Goal: Task Accomplishment & Management: Complete application form

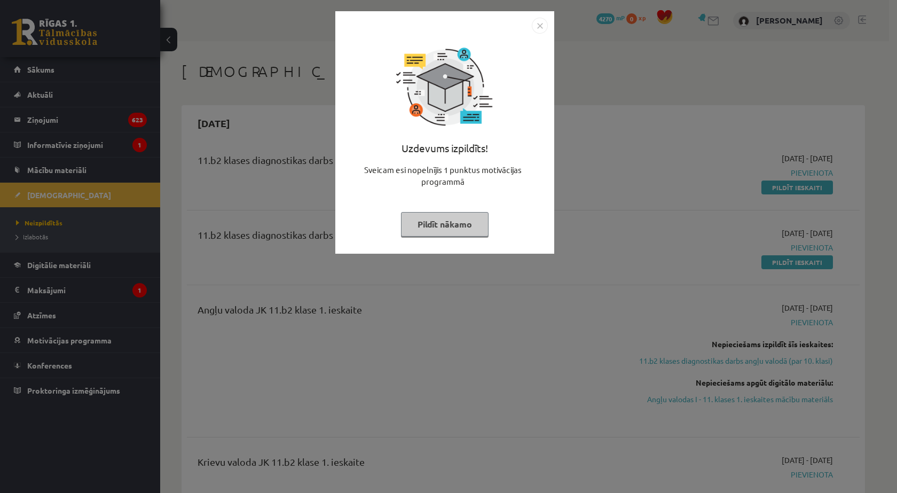
drag, startPoint x: 468, startPoint y: 223, endPoint x: 452, endPoint y: 225, distance: 15.6
click at [468, 223] on button "Pildīt nākamo" at bounding box center [445, 224] width 88 height 25
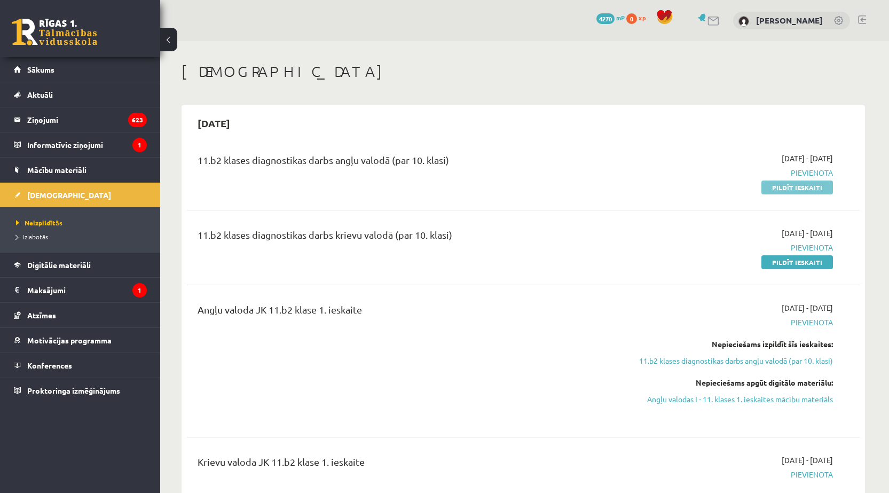
click at [802, 186] on link "Pildīt ieskaiti" at bounding box center [797, 187] width 72 height 14
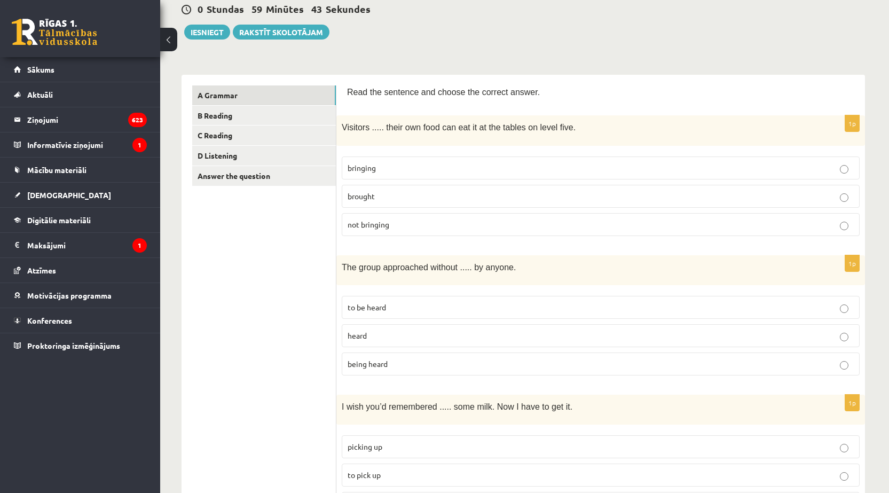
scroll to position [107, 0]
click at [377, 164] on p "bringing" at bounding box center [601, 167] width 506 height 11
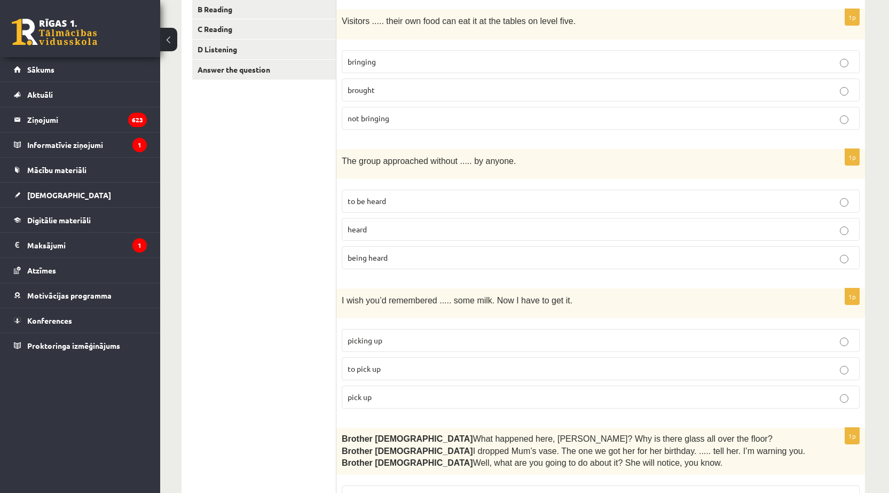
scroll to position [214, 0]
click at [399, 255] on p "being heard" at bounding box center [601, 256] width 506 height 11
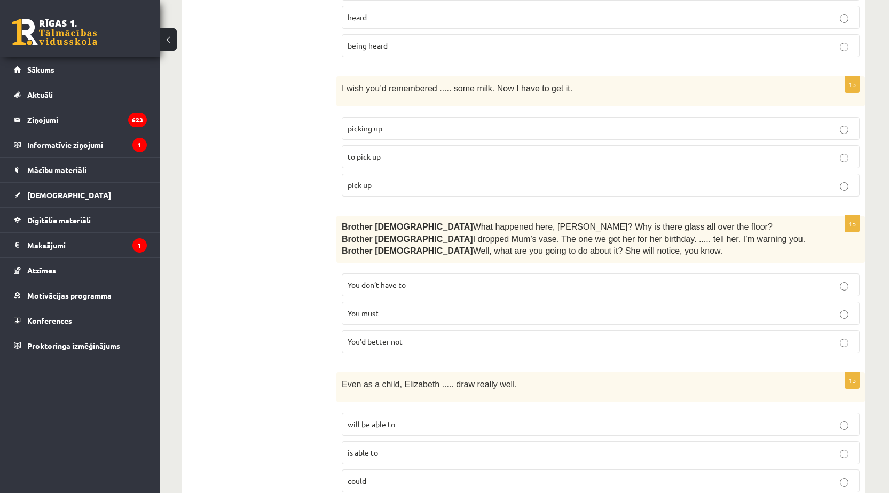
scroll to position [427, 0]
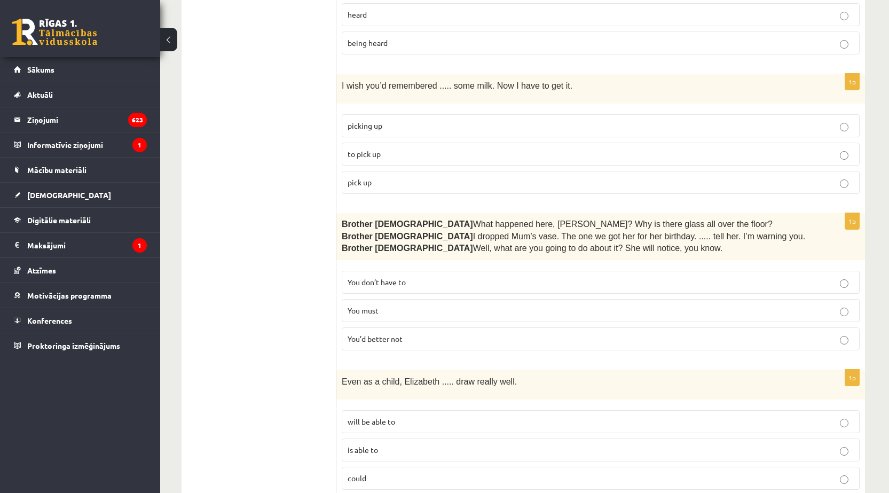
click at [408, 149] on p "to pick up" at bounding box center [601, 153] width 506 height 11
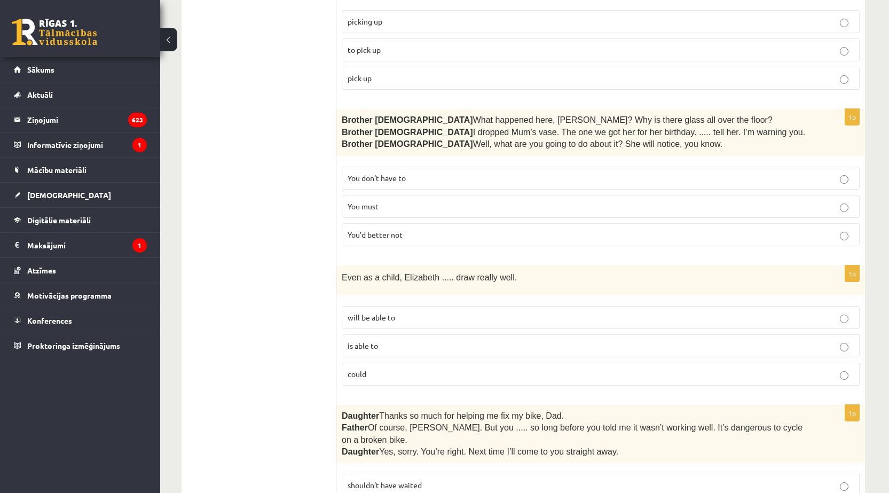
scroll to position [534, 0]
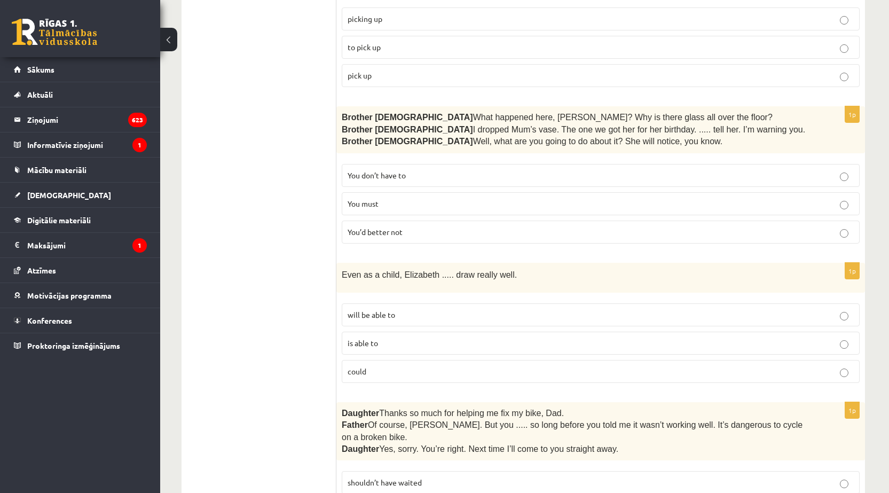
click at [414, 231] on p "You’d better not" at bounding box center [601, 231] width 506 height 11
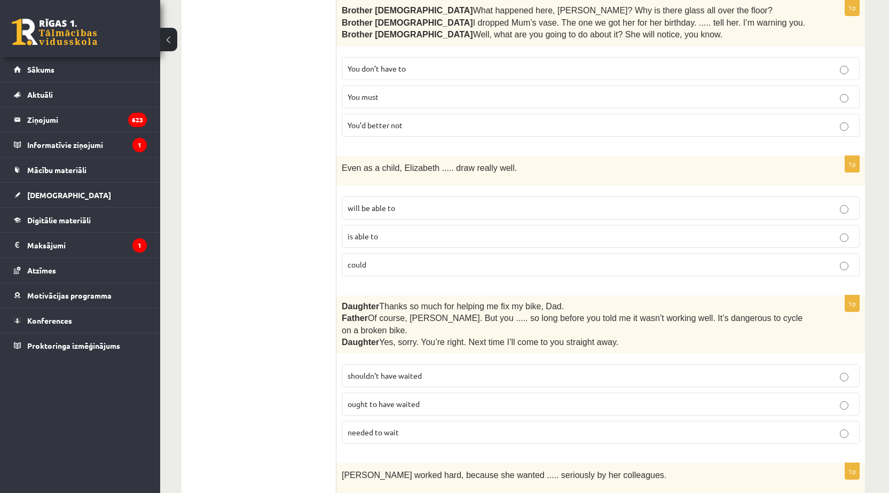
click at [403, 256] on label "could" at bounding box center [601, 264] width 518 height 23
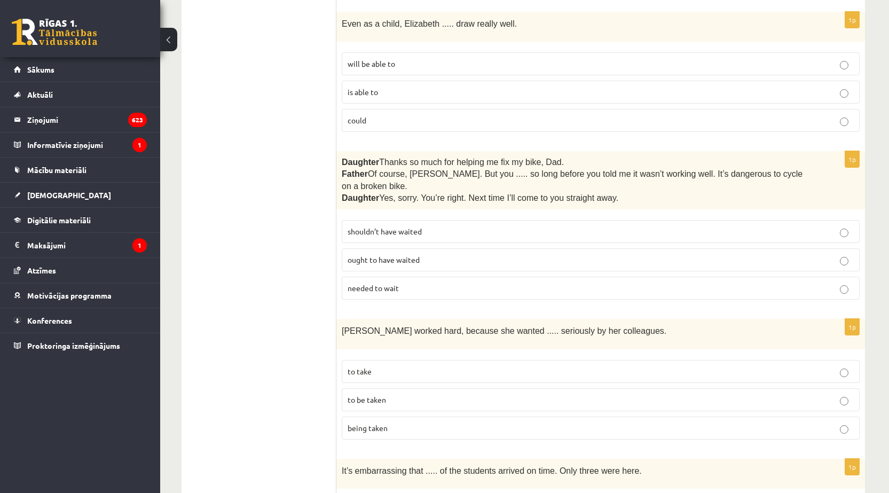
scroll to position [801, 0]
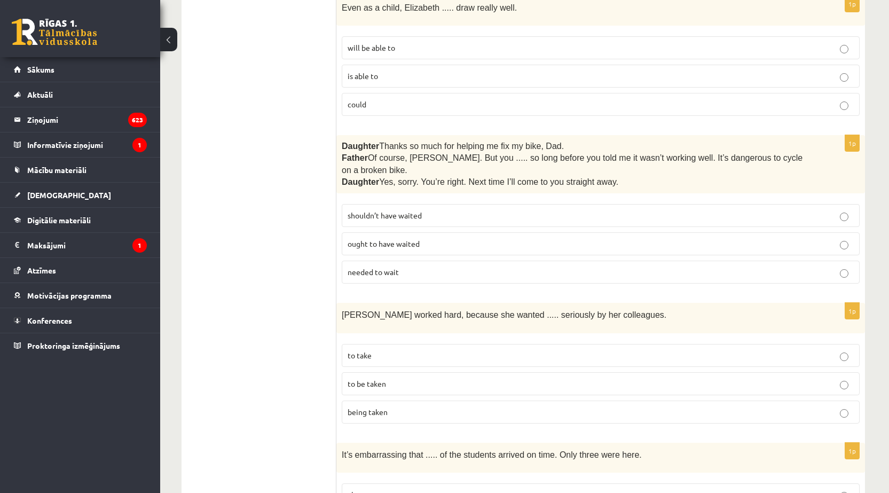
click at [413, 210] on span "shouldn’t have waited" at bounding box center [385, 215] width 74 height 10
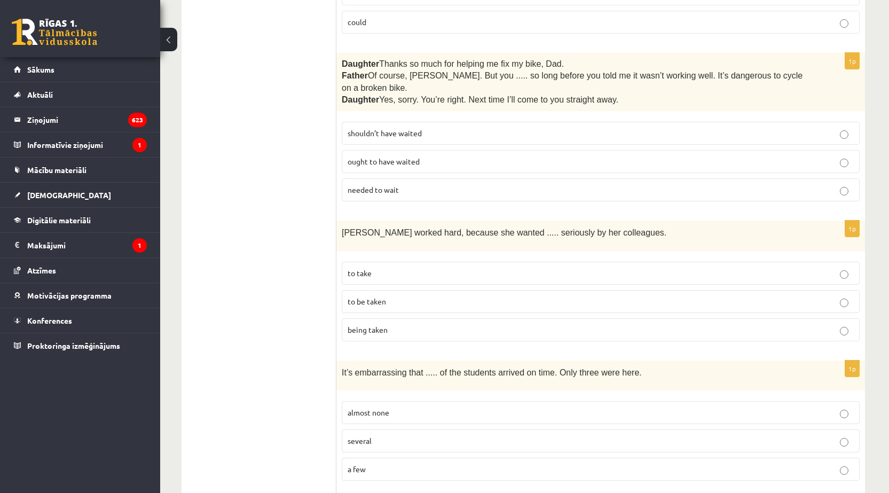
scroll to position [908, 0]
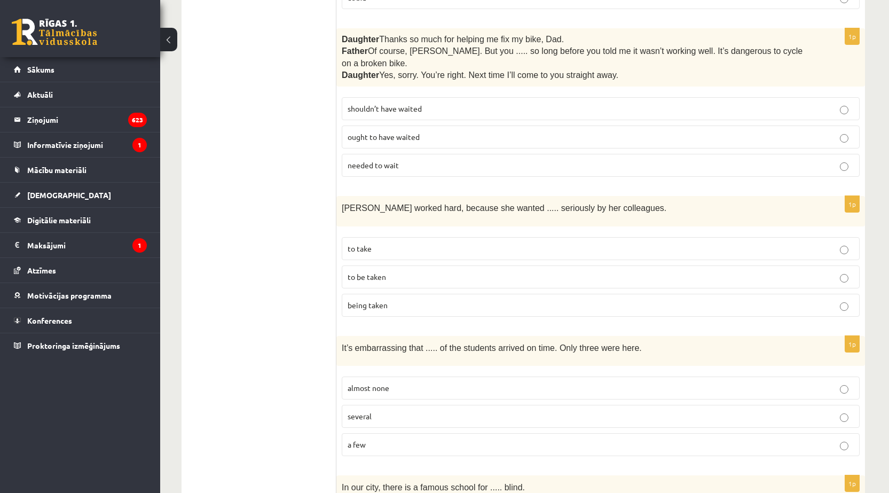
click at [404, 271] on p "to be taken" at bounding box center [601, 276] width 506 height 11
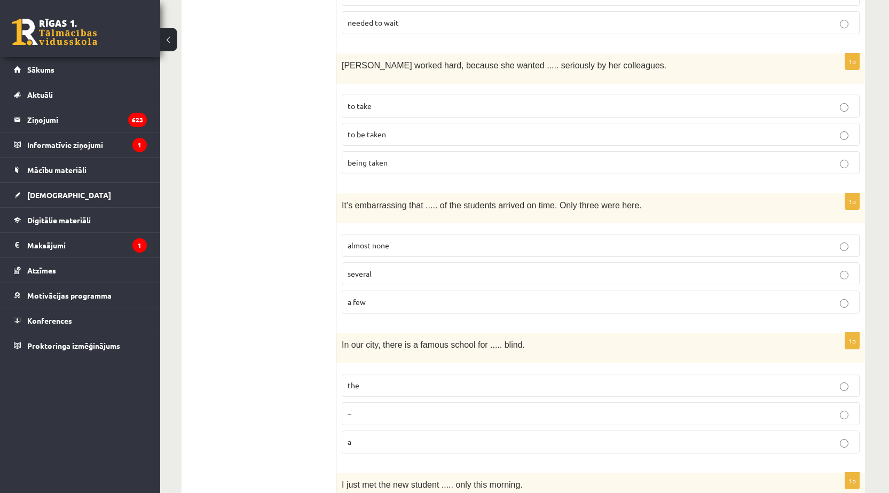
scroll to position [1068, 0]
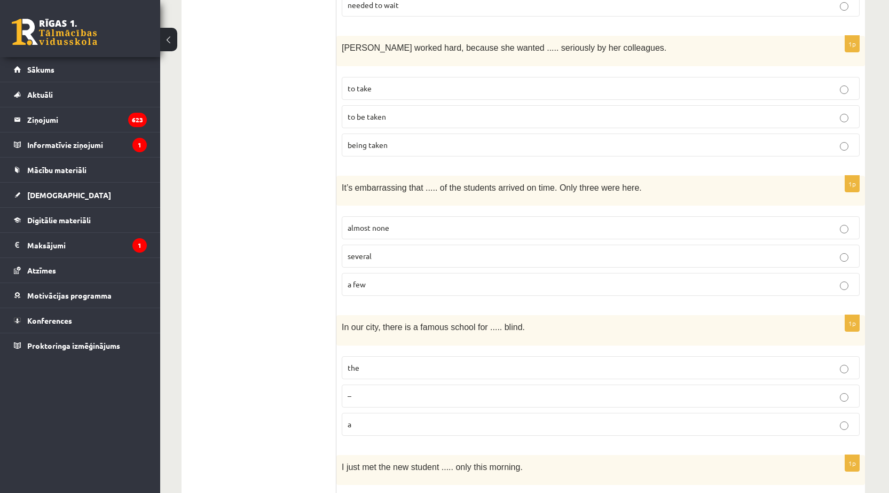
click at [417, 222] on p "almost none" at bounding box center [601, 227] width 506 height 11
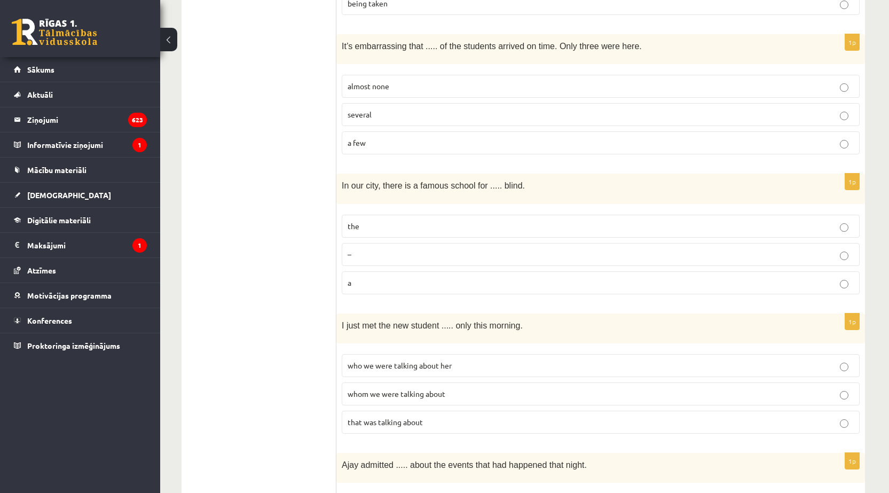
scroll to position [1228, 0]
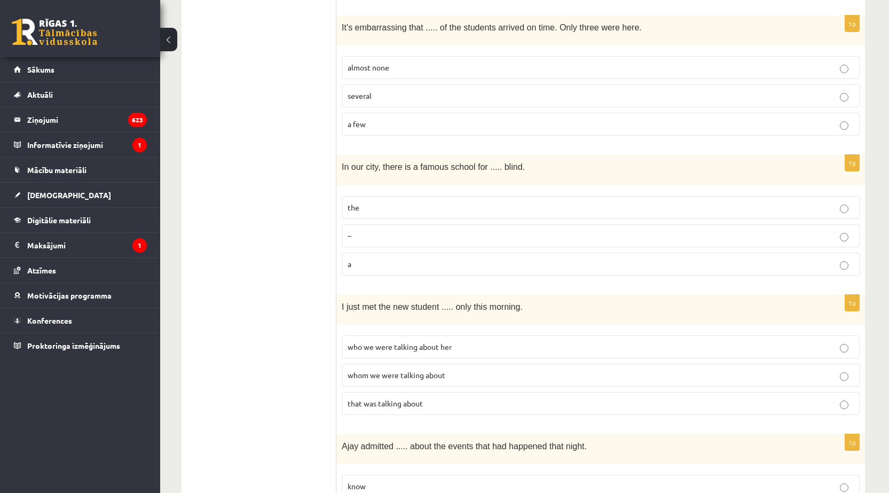
click at [423, 202] on p "the" at bounding box center [601, 207] width 506 height 11
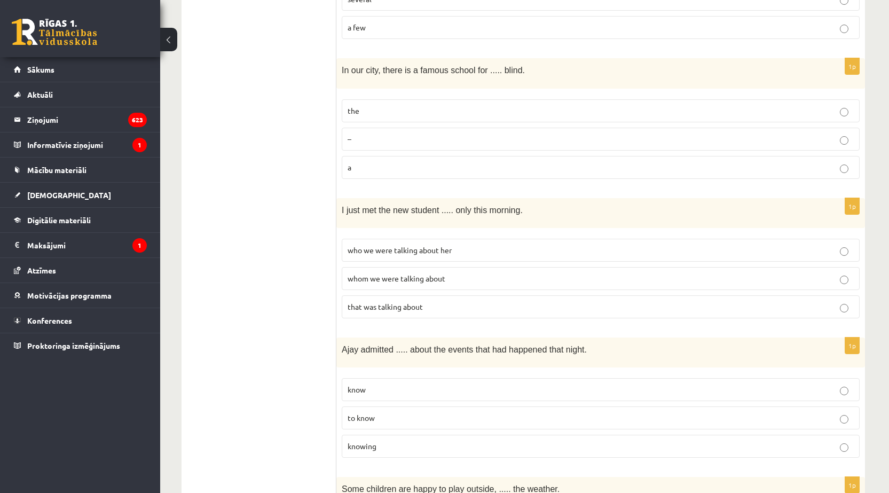
scroll to position [1335, 0]
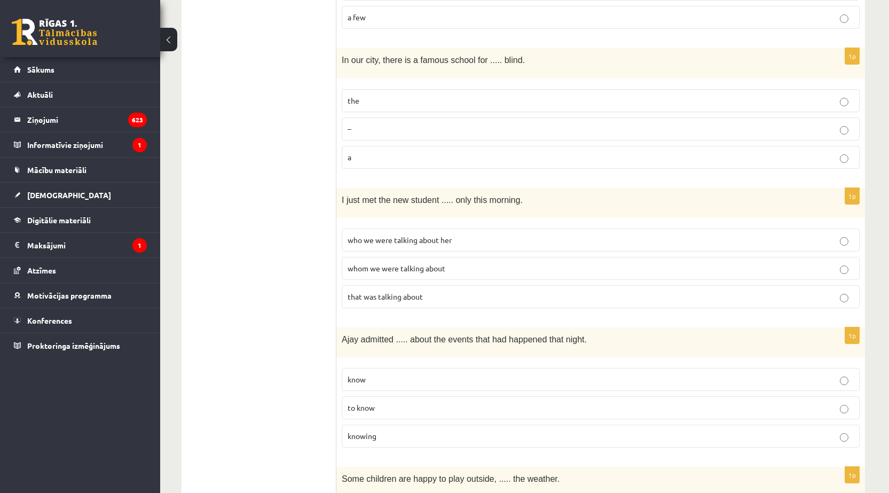
click at [411, 263] on span "whom we were talking about" at bounding box center [397, 268] width 98 height 10
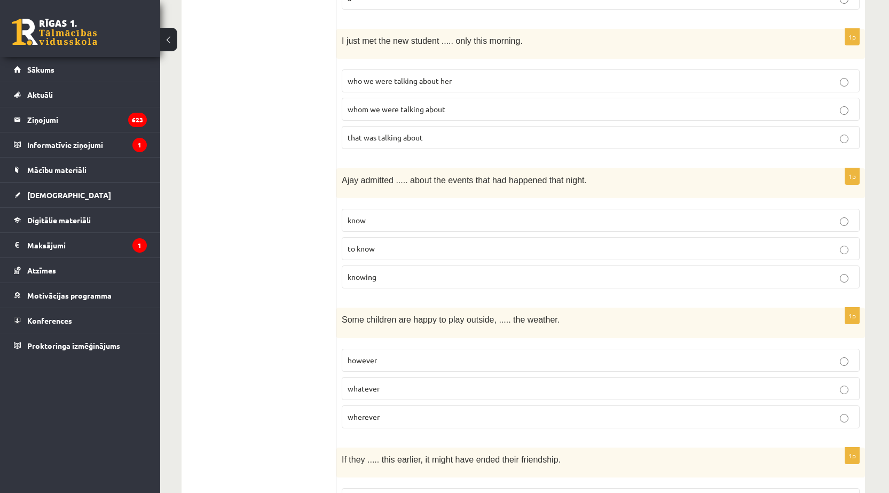
scroll to position [1495, 0]
click at [391, 264] on label "knowing" at bounding box center [601, 275] width 518 height 23
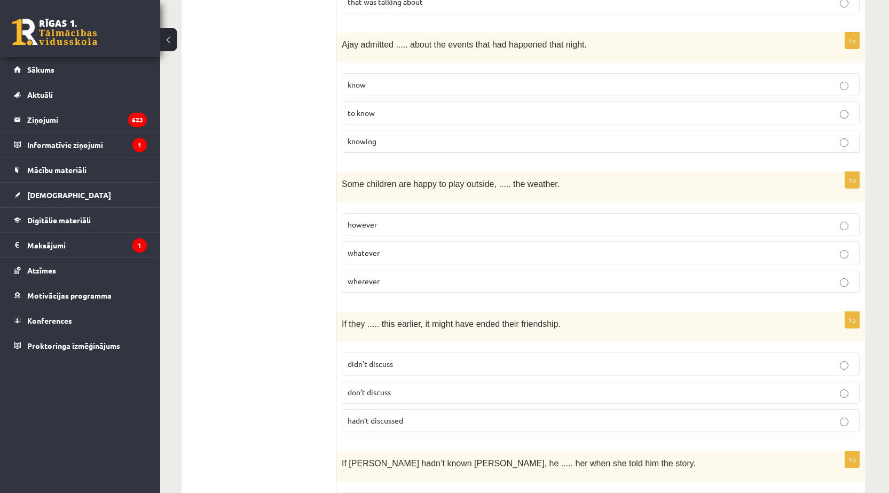
scroll to position [1655, 0]
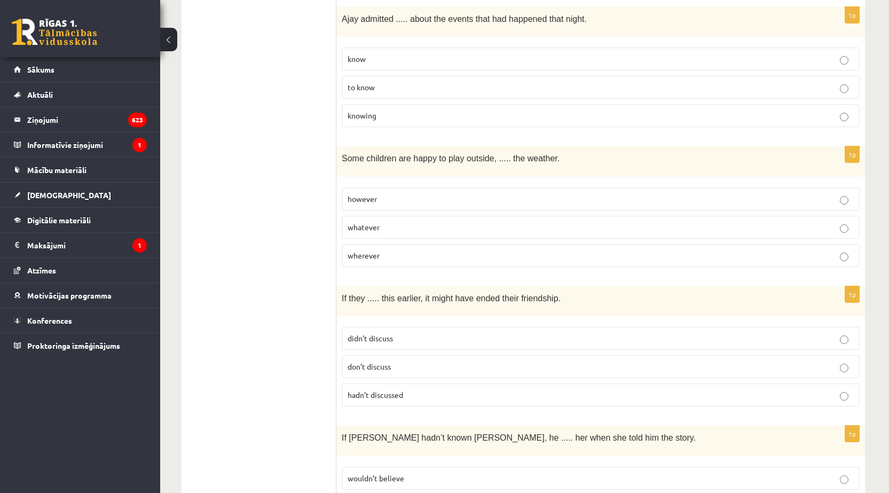
click at [407, 222] on p "whatever" at bounding box center [601, 227] width 506 height 11
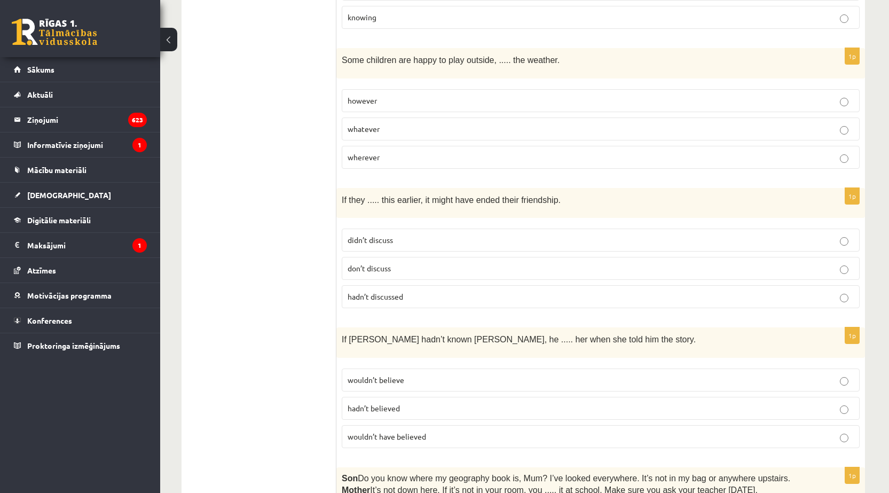
scroll to position [1762, 0]
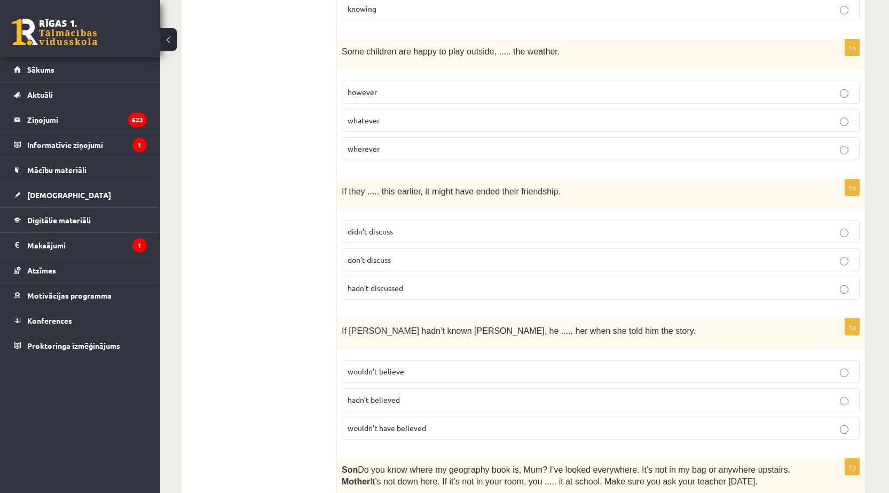
click at [390, 277] on label "hadn’t discussed" at bounding box center [601, 288] width 518 height 23
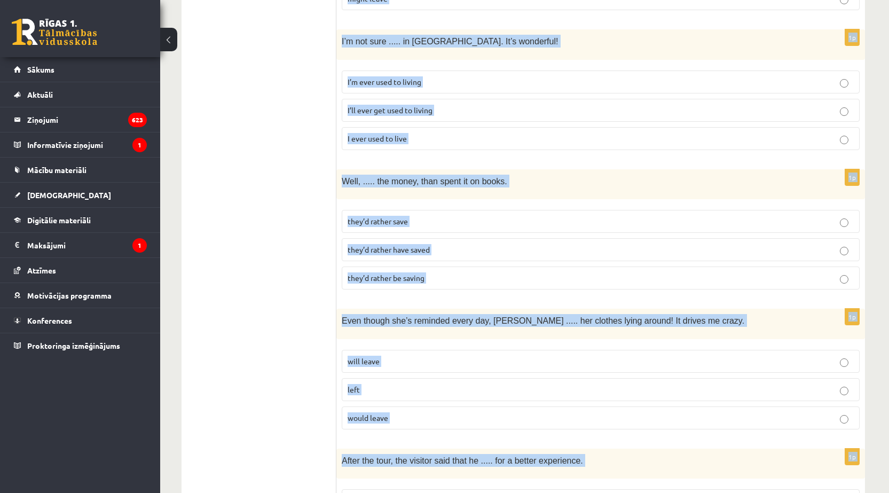
scroll to position [2570, 0]
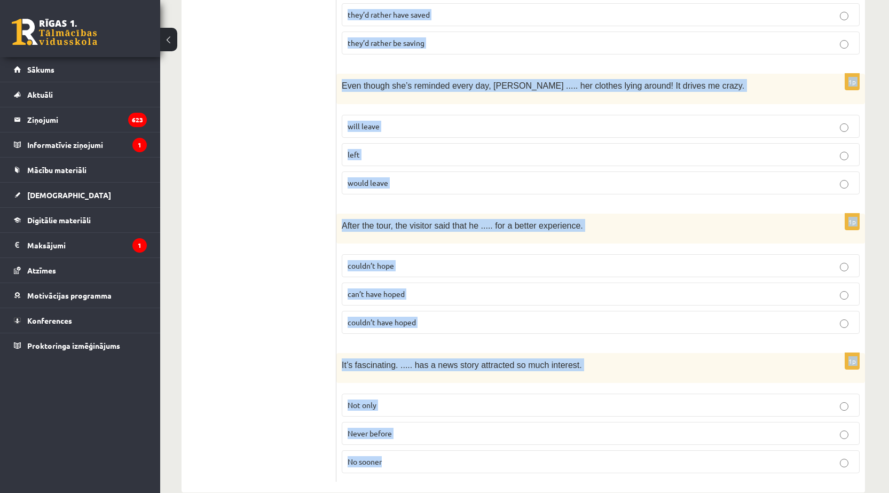
drag, startPoint x: 341, startPoint y: 152, endPoint x: 835, endPoint y: 443, distance: 573.7
copy form "If Tom hadn’t known Mariam, he ..... her when she told him the story. wouldn’t …"
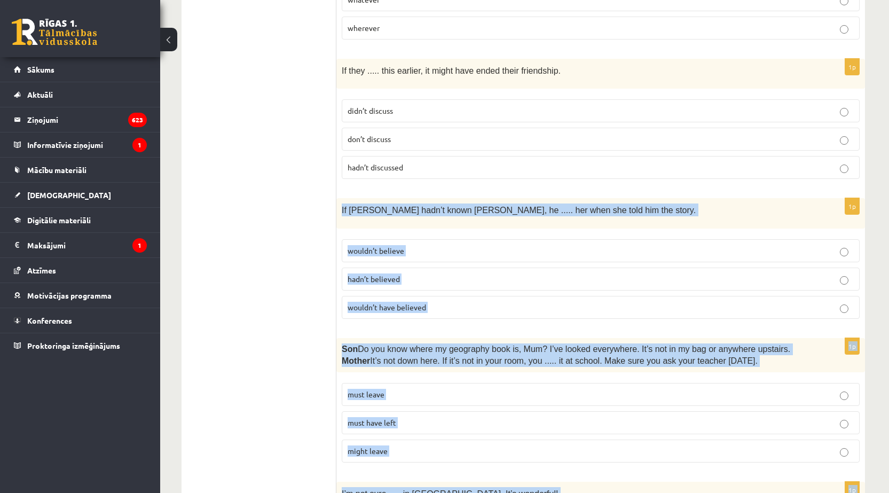
scroll to position [1876, 0]
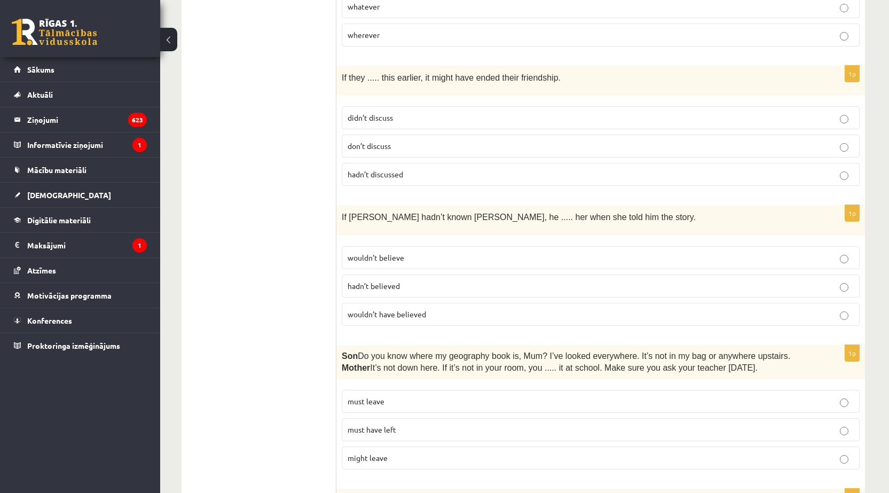
click at [412, 309] on p "wouldn’t have believed" at bounding box center [601, 314] width 506 height 11
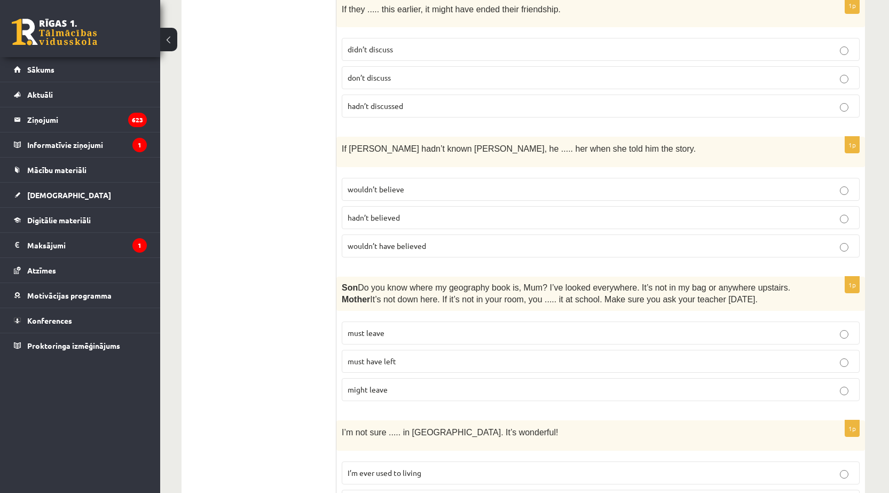
scroll to position [2036, 0]
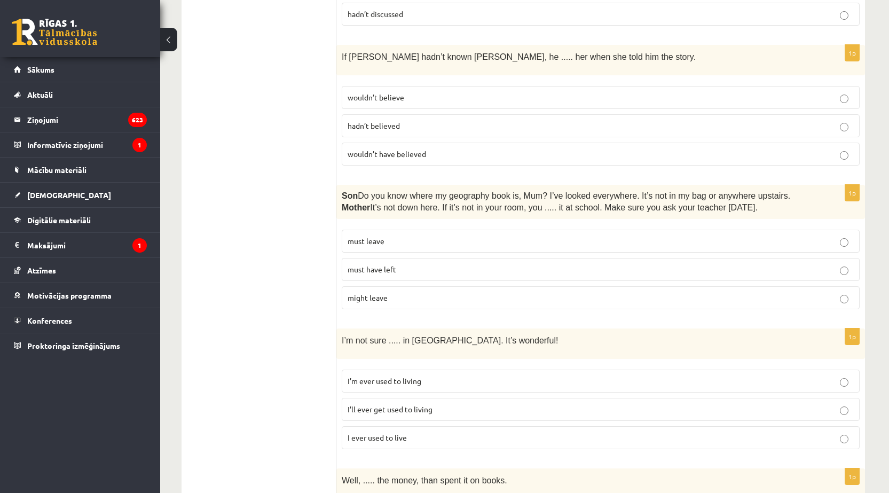
click at [397, 264] on p "must have left" at bounding box center [601, 269] width 506 height 11
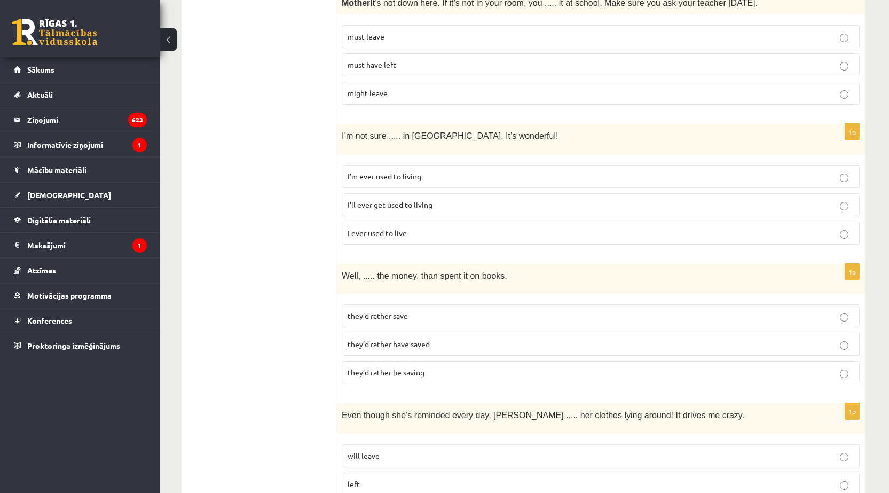
scroll to position [2249, 0]
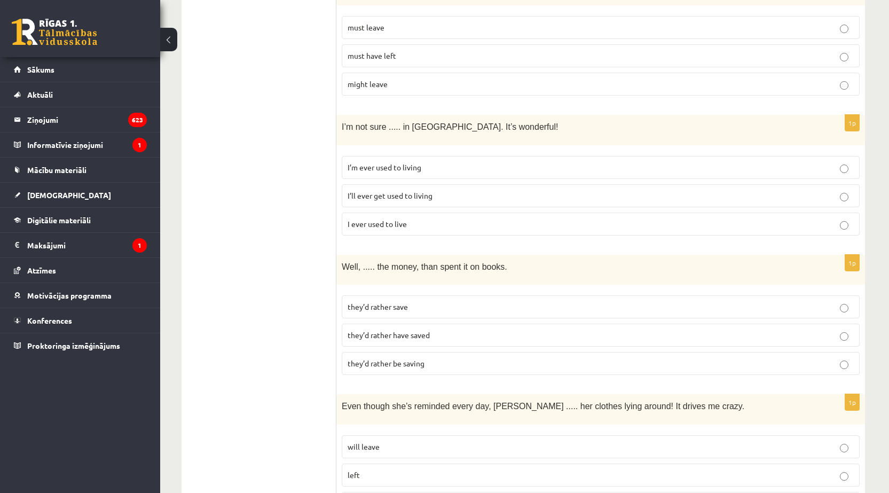
click at [447, 190] on p "I’ll ever get used to living" at bounding box center [601, 195] width 506 height 11
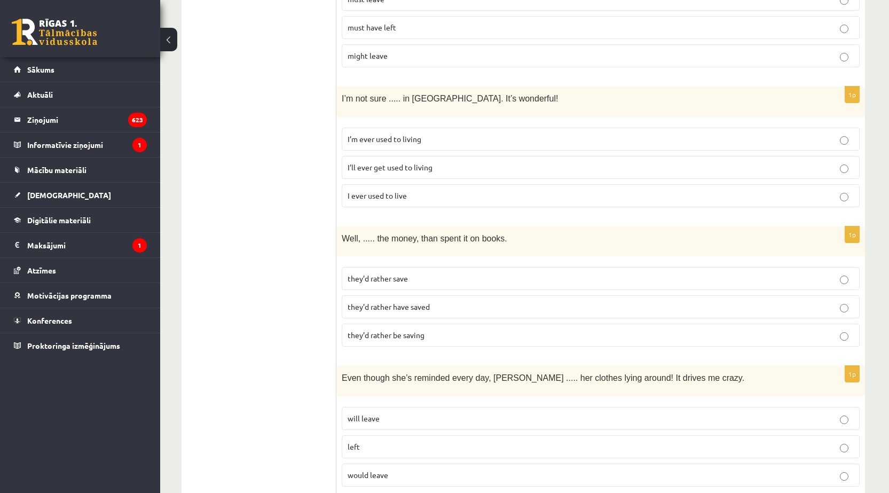
scroll to position [2303, 0]
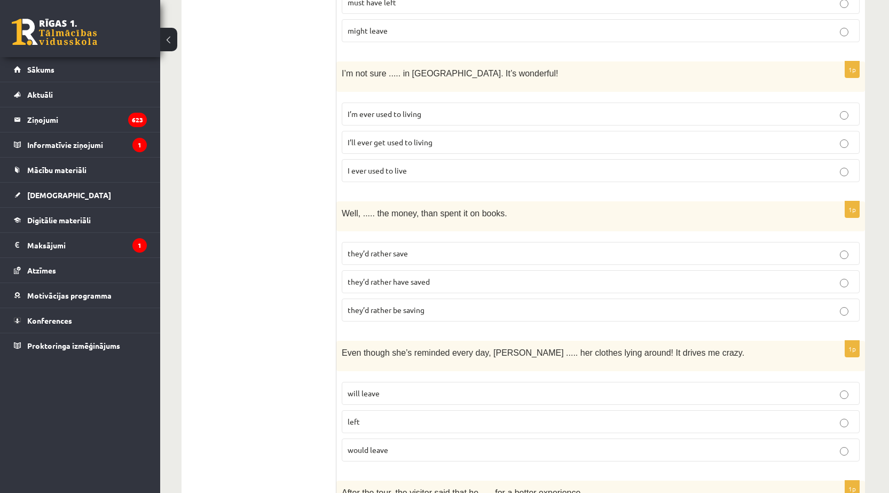
click at [427, 277] on span "they’d rather have saved" at bounding box center [389, 282] width 82 height 10
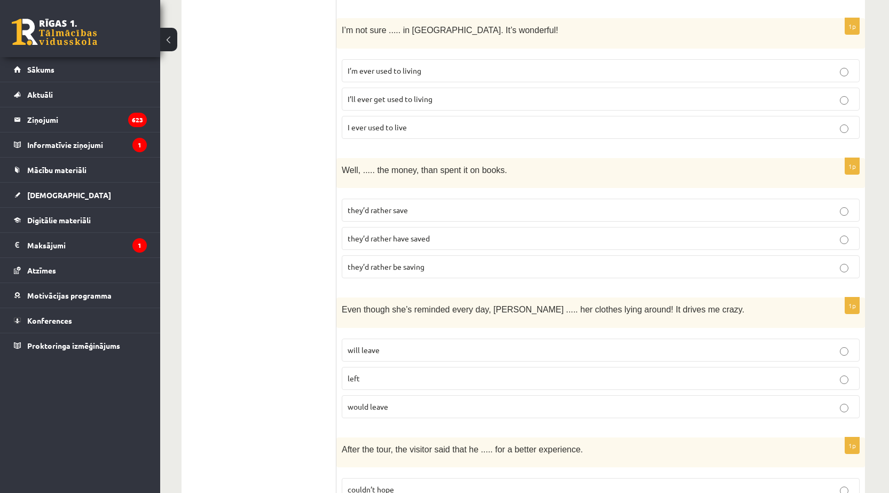
scroll to position [2410, 0]
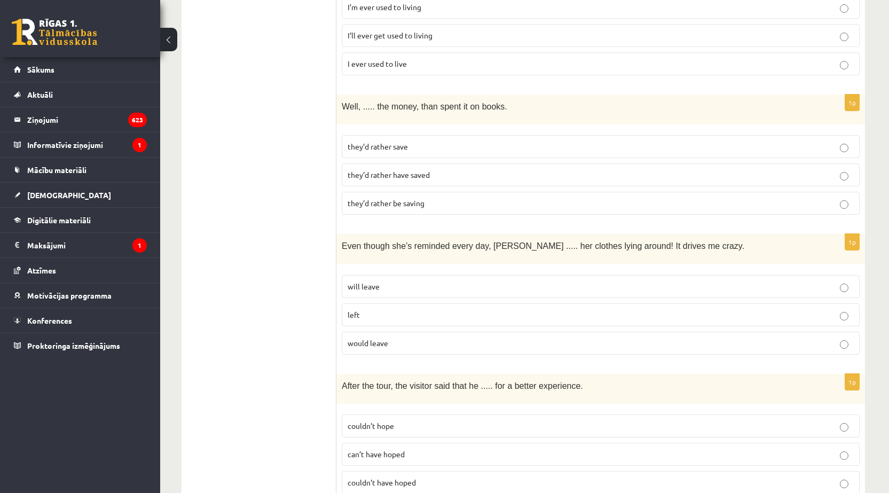
click at [440, 141] on p "they’d rather save" at bounding box center [601, 146] width 506 height 11
click at [444, 163] on label "they’d rather have saved" at bounding box center [601, 174] width 518 height 23
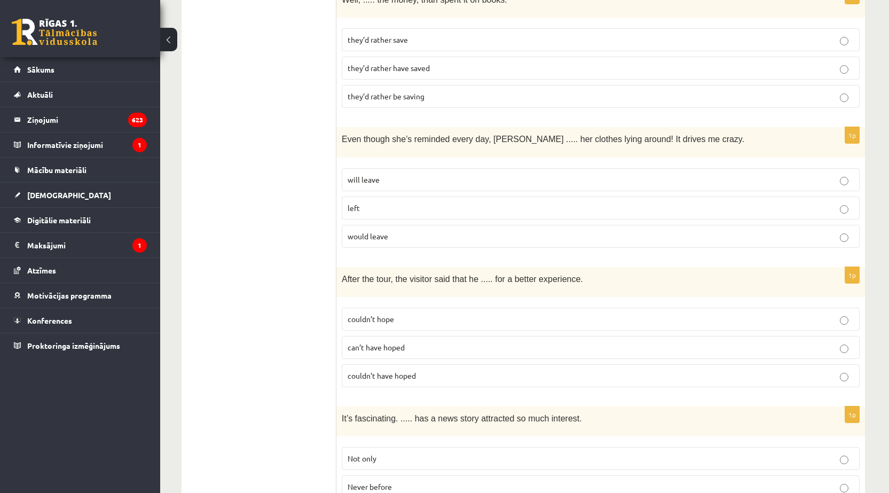
scroll to position [2570, 0]
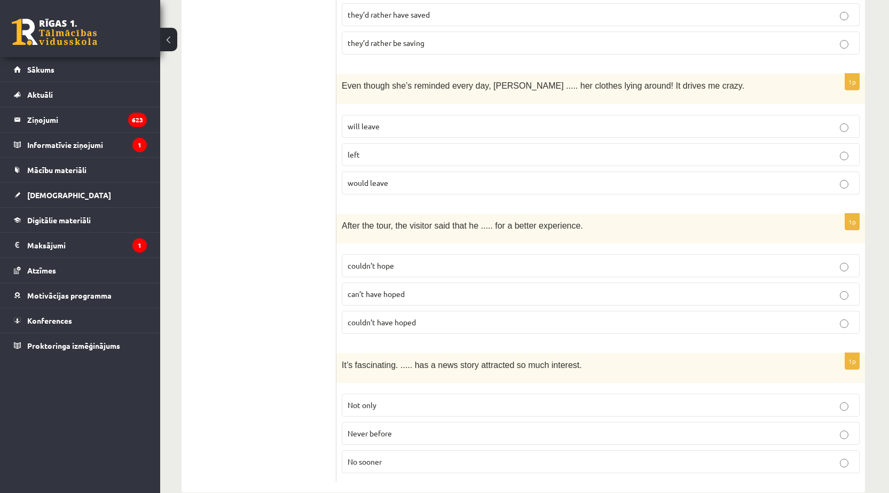
click at [397, 121] on p "will leave" at bounding box center [601, 126] width 506 height 11
click at [424, 311] on label "couldn’t have hoped" at bounding box center [601, 322] width 518 height 23
click at [383, 428] on p "Never before" at bounding box center [601, 433] width 506 height 11
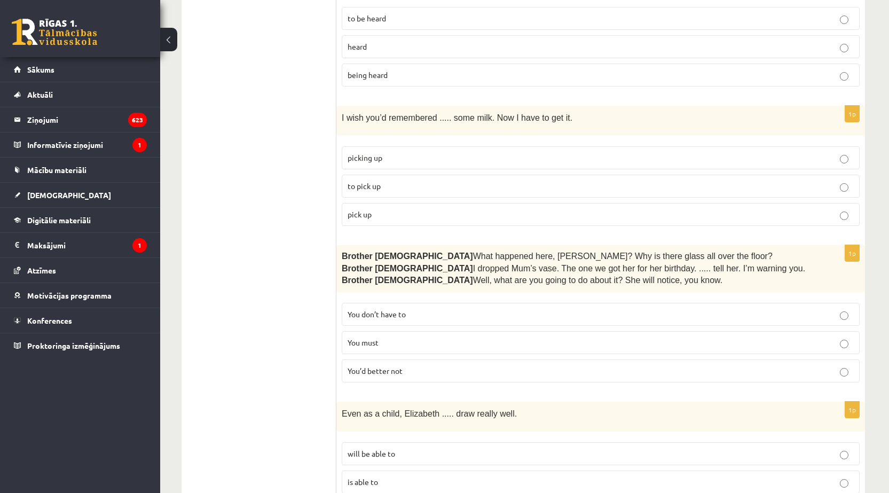
scroll to position [0, 0]
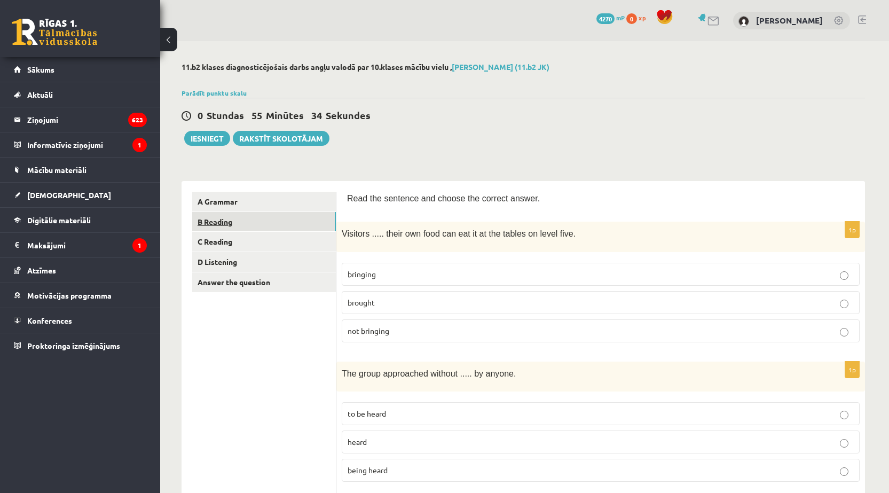
click at [246, 221] on link "B Reading" at bounding box center [264, 222] width 144 height 20
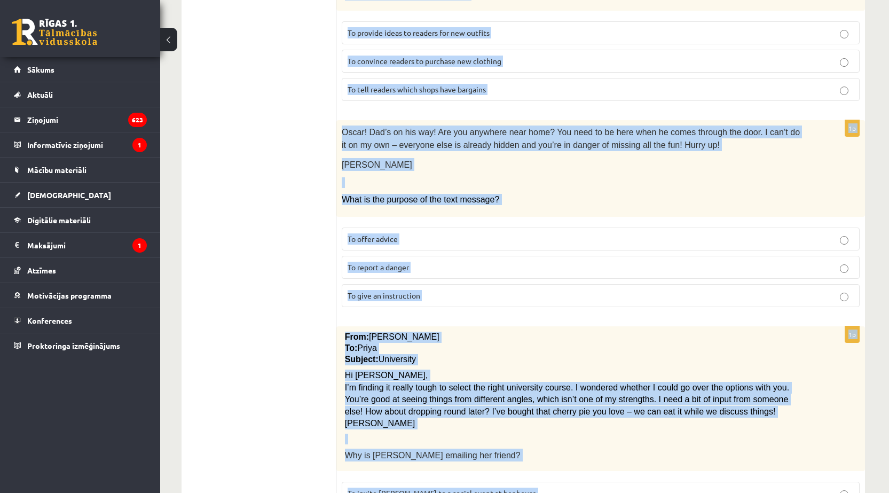
scroll to position [1140, 0]
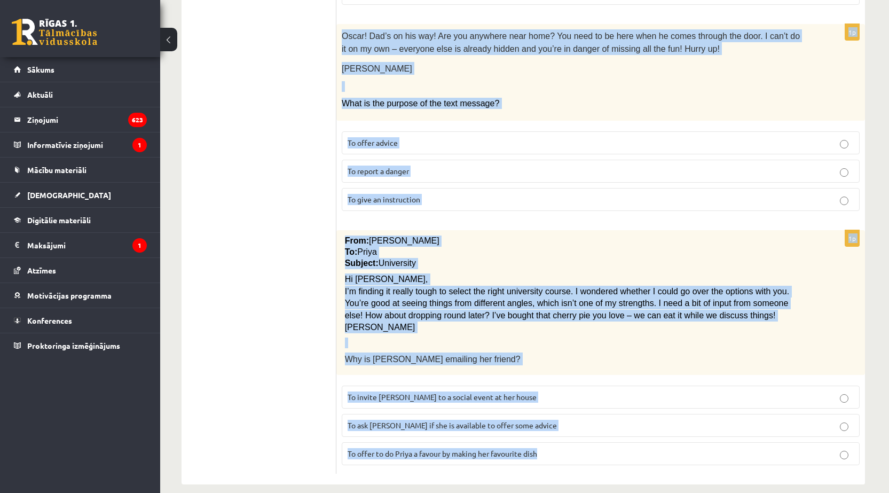
drag, startPoint x: 345, startPoint y: 89, endPoint x: 754, endPoint y: 447, distance: 543.4
copy form "Read the text and choose the correct answer. 1p Electric scooter for sale £1,00…"
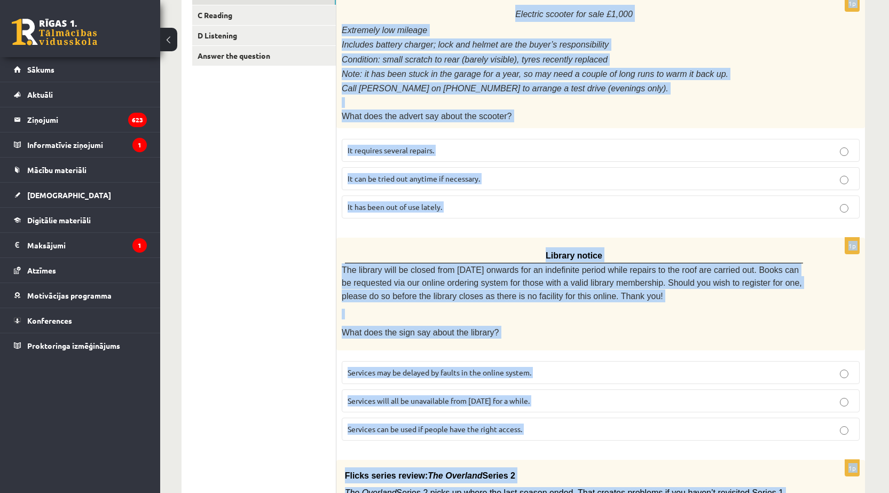
scroll to position [72, 0]
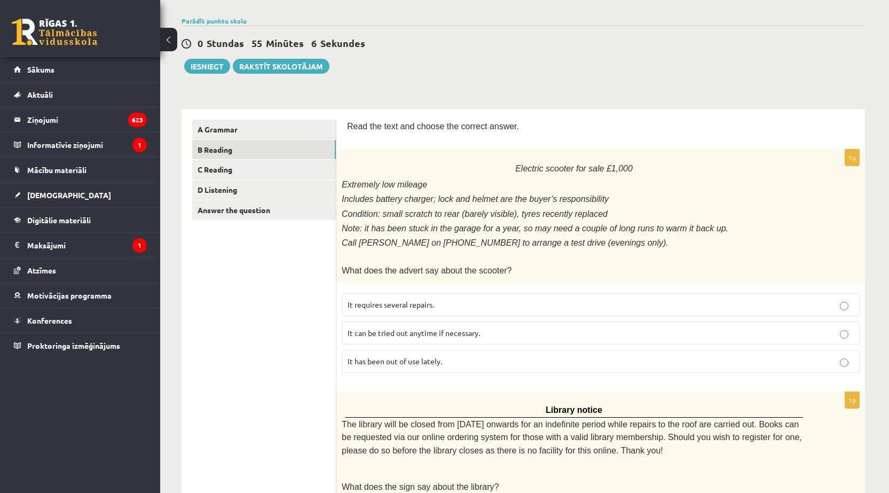
click at [413, 328] on span "It can be tried out anytime if necessary." at bounding box center [414, 333] width 132 height 10
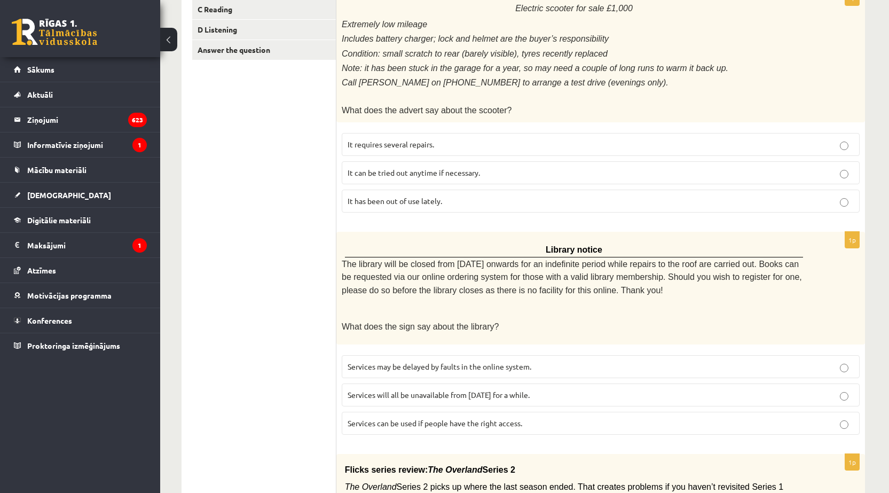
click at [438, 207] on label "It has been out of use lately." at bounding box center [601, 201] width 518 height 23
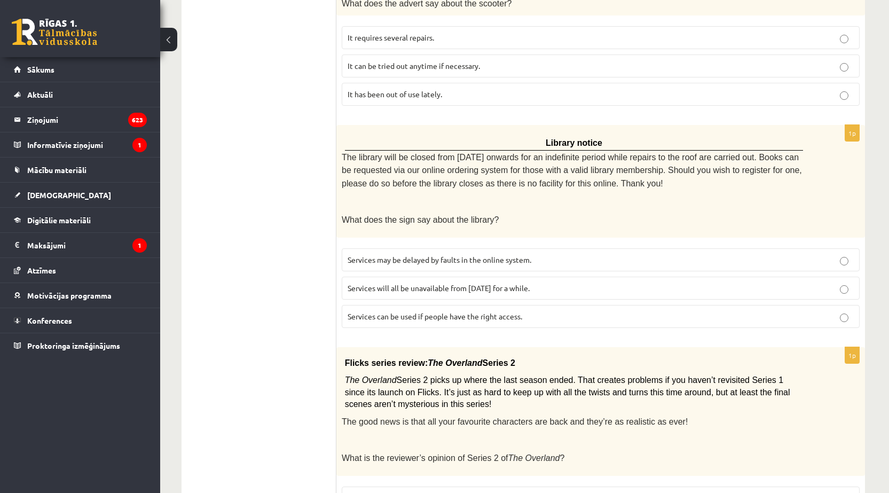
click at [519, 311] on span "Services can be used if people have the right access." at bounding box center [435, 316] width 175 height 10
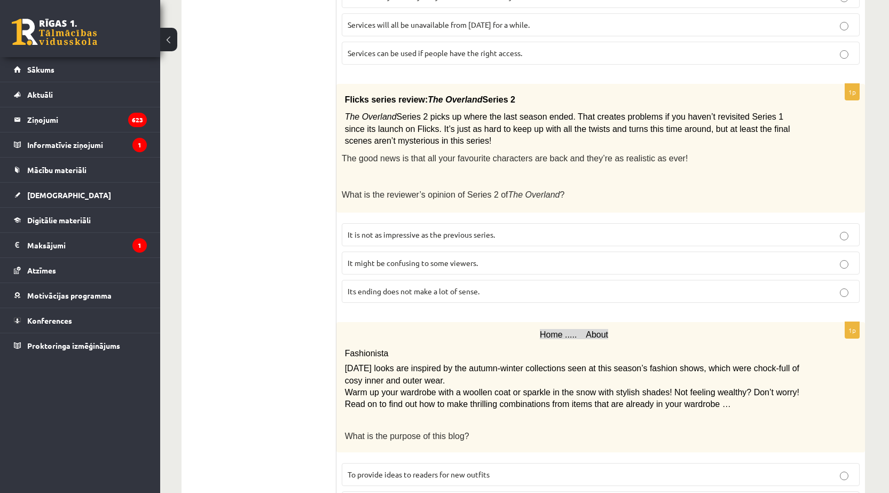
scroll to position [766, 0]
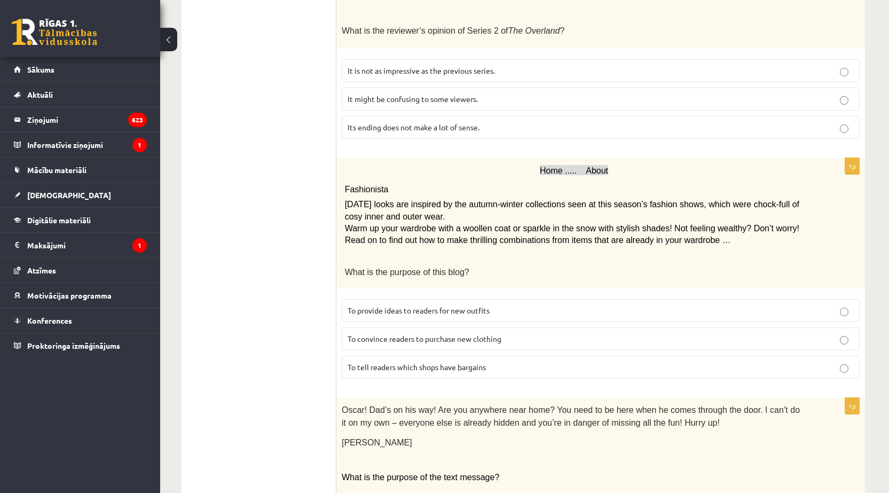
click at [475, 95] on p "It might be confusing to some viewers." at bounding box center [601, 98] width 506 height 11
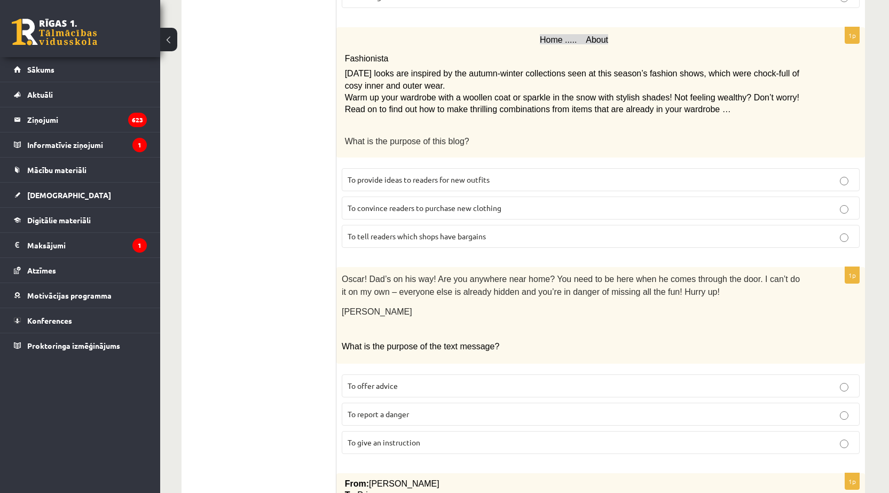
scroll to position [926, 0]
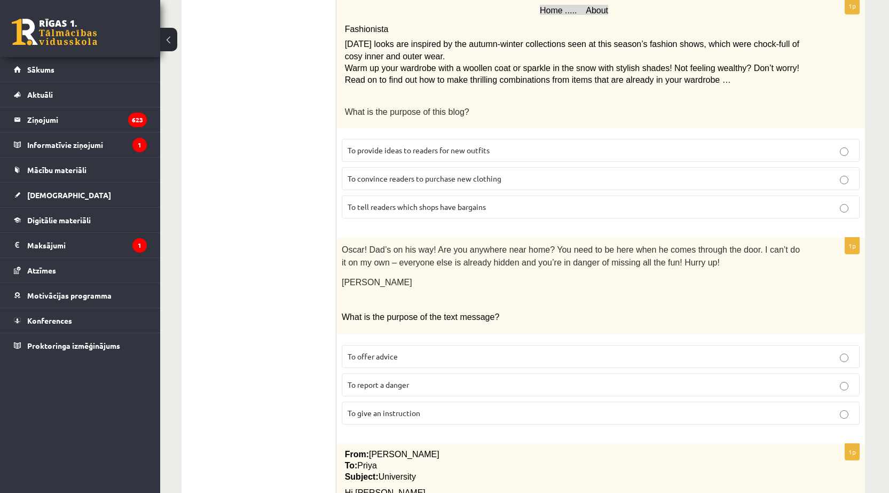
click at [484, 145] on p "To provide ideas to readers for new outfits" at bounding box center [601, 150] width 506 height 11
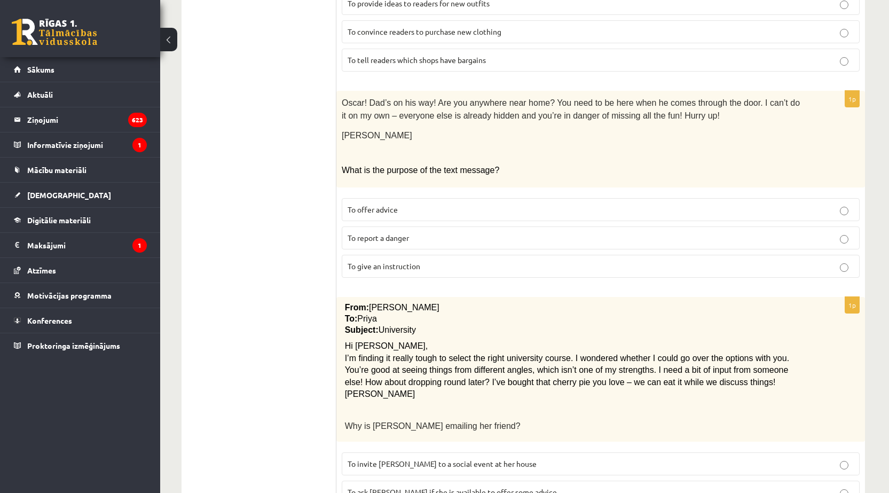
scroll to position [1087, 0]
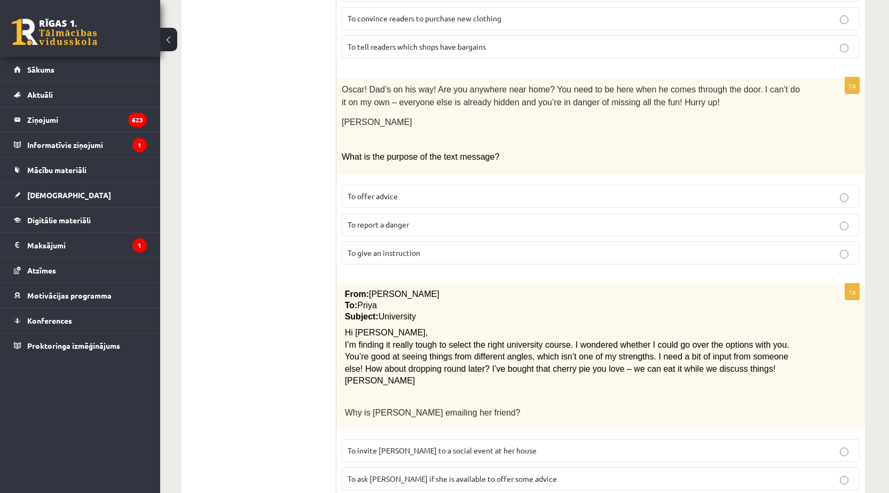
click at [414, 249] on label "To give an instruction" at bounding box center [601, 252] width 518 height 23
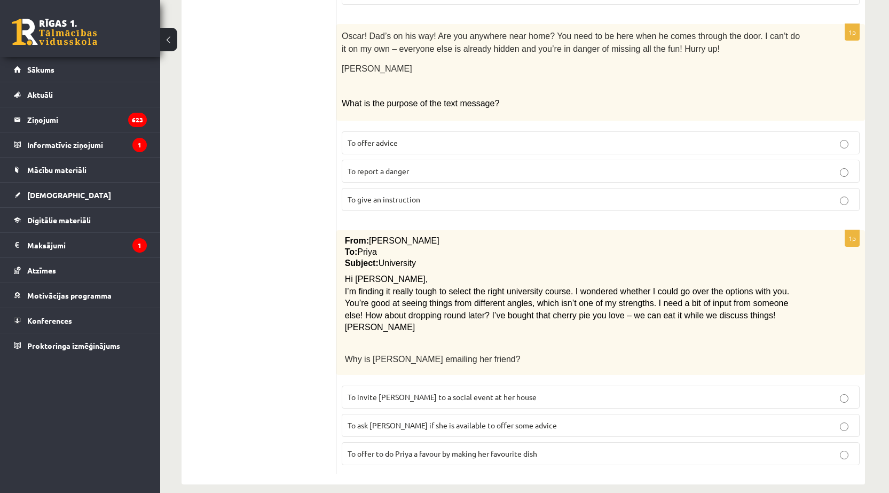
click at [494, 420] on span "To ask Priya if she is available to offer some advice" at bounding box center [452, 425] width 209 height 10
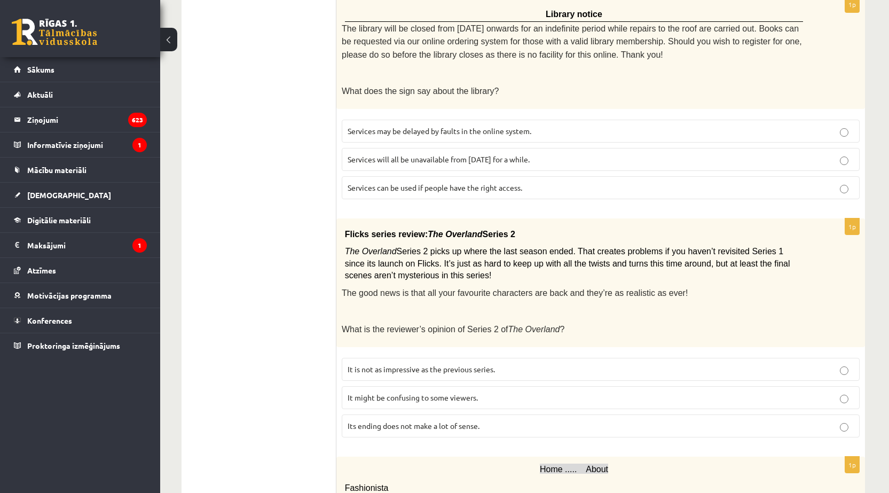
scroll to position [0, 0]
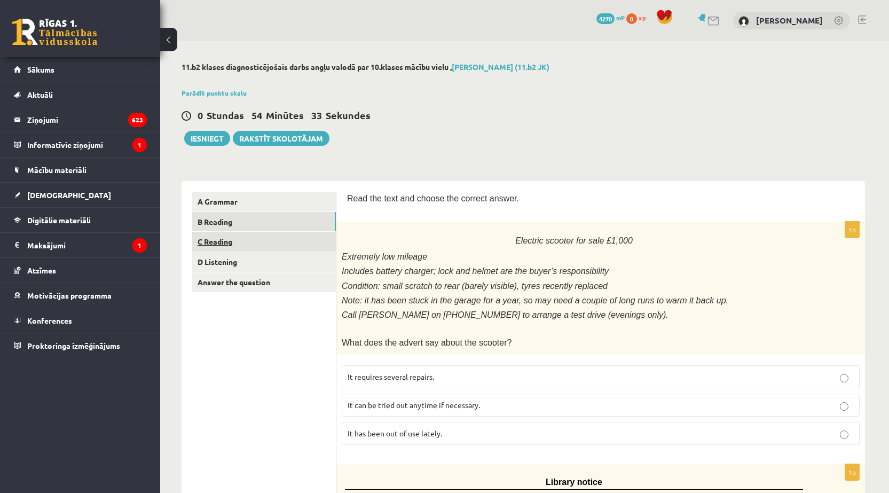
click at [215, 238] on link "C Reading" at bounding box center [264, 242] width 144 height 20
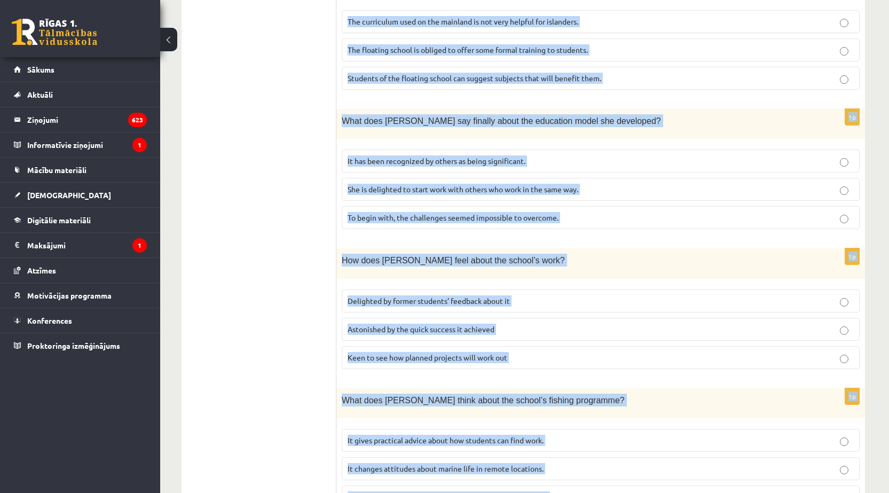
scroll to position [906, 0]
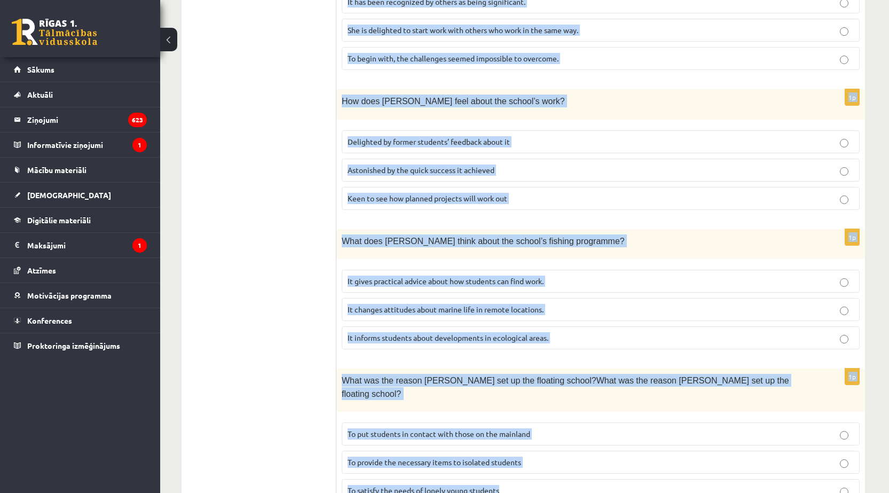
drag, startPoint x: 346, startPoint y: 194, endPoint x: 799, endPoint y: 514, distance: 554.3
copy form "Read the article about an unusual school and choose the correct answer for each…"
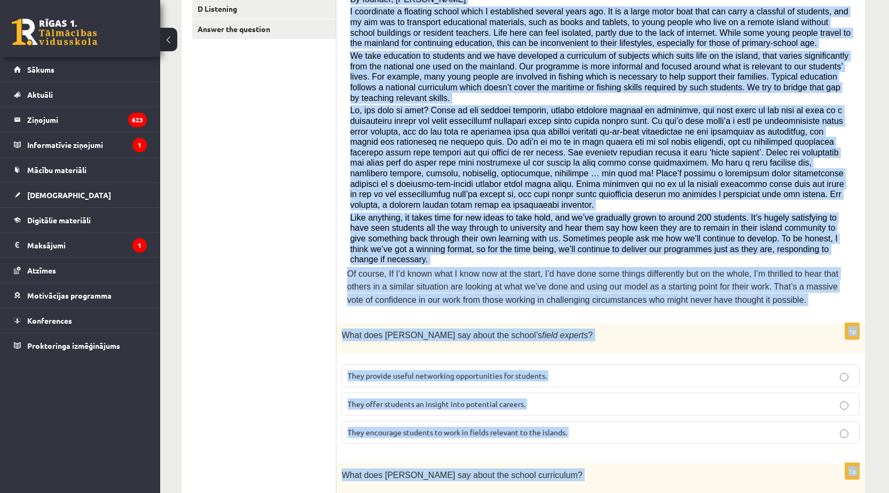
scroll to position [427, 0]
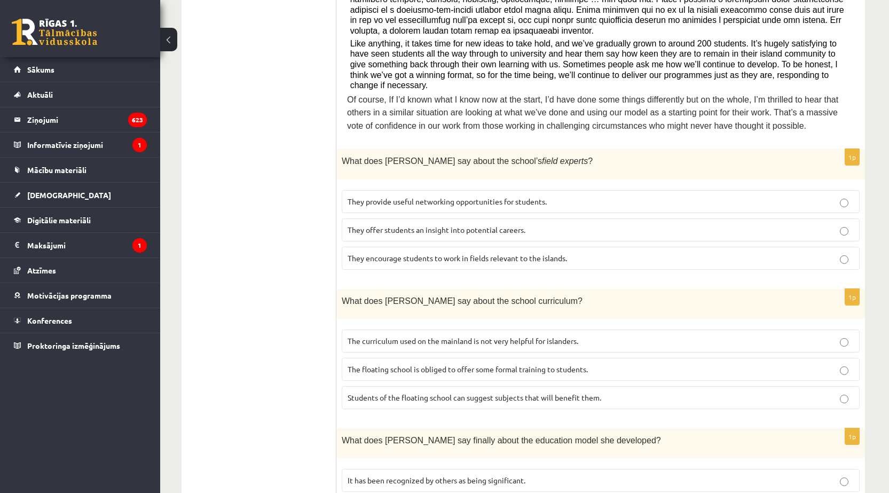
click at [208, 217] on ul "A Grammar B Reading C Reading D Listening Answer the question" at bounding box center [264, 377] width 144 height 1224
click at [432, 225] on span "They offer students an insight into potential careers." at bounding box center [437, 230] width 178 height 10
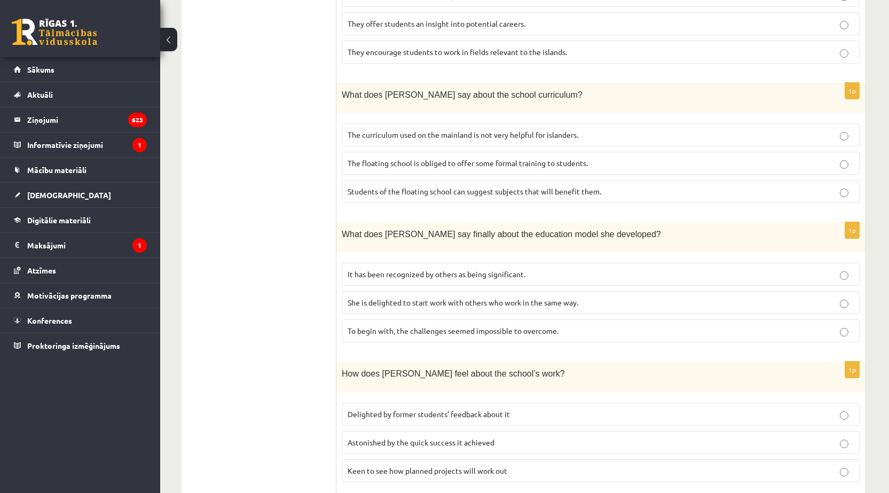
scroll to position [641, 0]
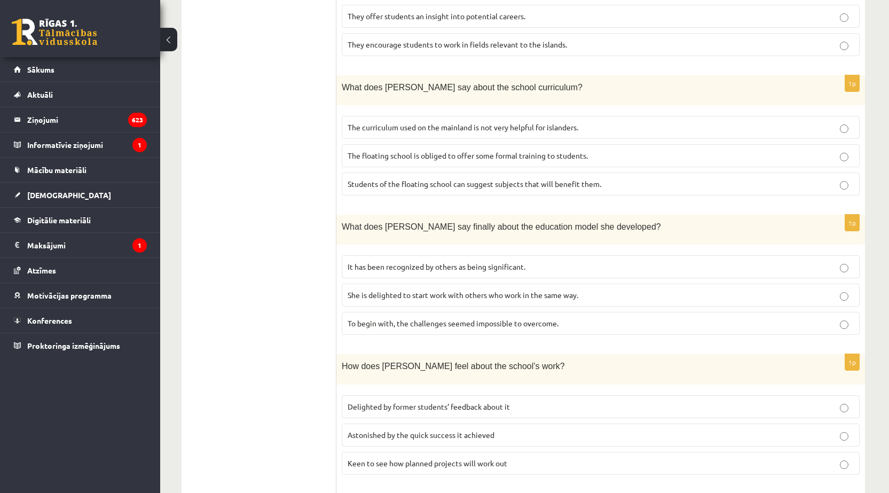
click at [483, 122] on span "The curriculum used on the mainland is not very helpful for islanders." at bounding box center [463, 127] width 231 height 10
click at [424, 255] on label "It has been recognized by others as being significant." at bounding box center [601, 266] width 518 height 23
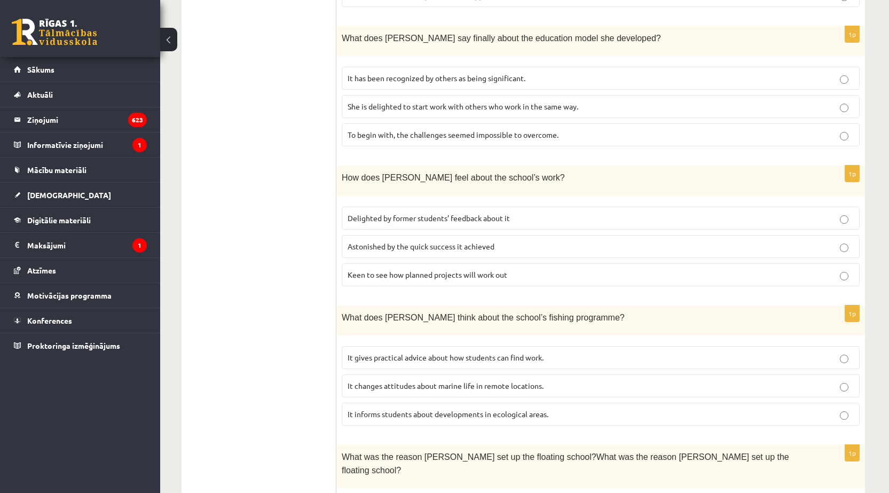
scroll to position [854, 0]
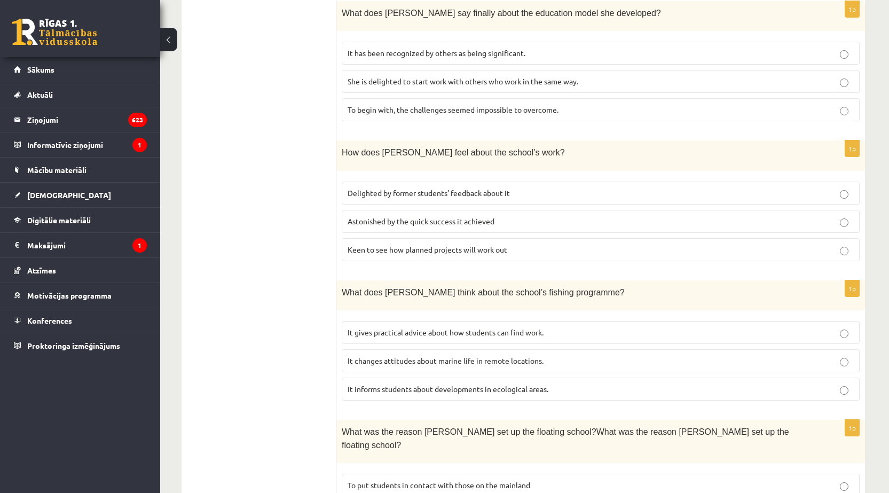
click at [444, 188] on span "Delighted by former students’ feedback about it" at bounding box center [429, 193] width 162 height 10
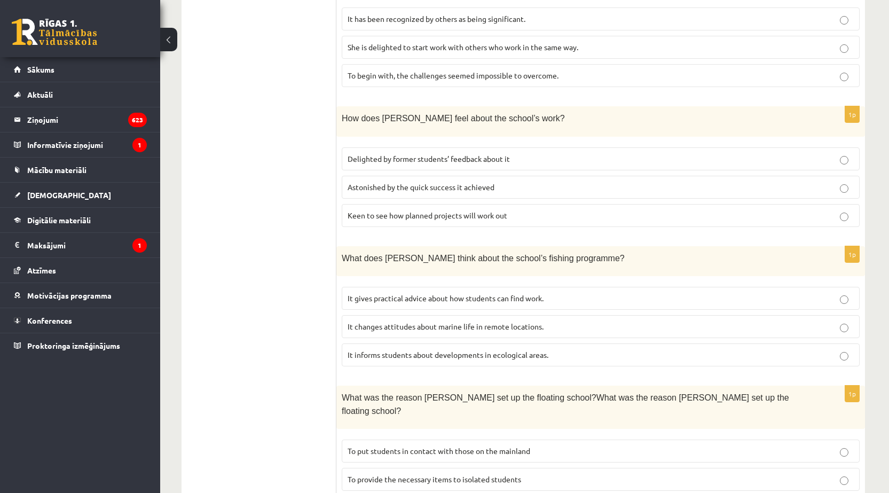
scroll to position [906, 0]
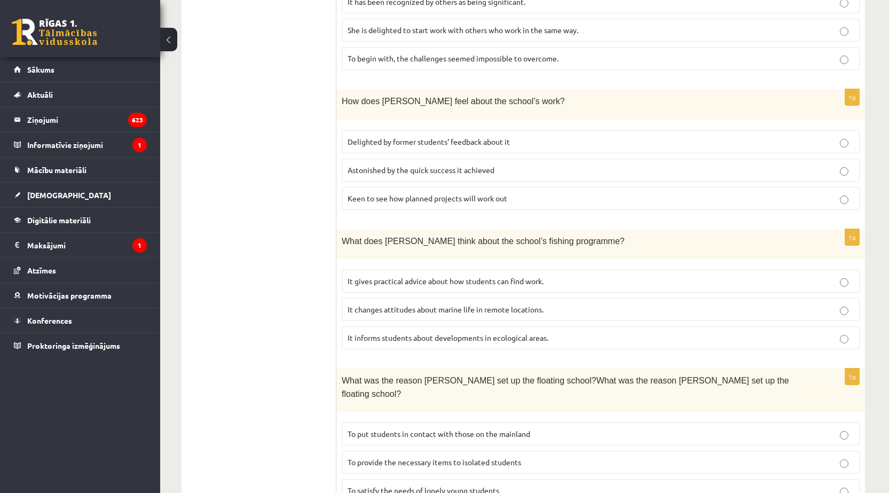
click at [414, 326] on label "It informs students about developments in ecological areas." at bounding box center [601, 337] width 518 height 23
click at [434, 457] on span "To provide the necessary items to isolated students" at bounding box center [435, 462] width 174 height 10
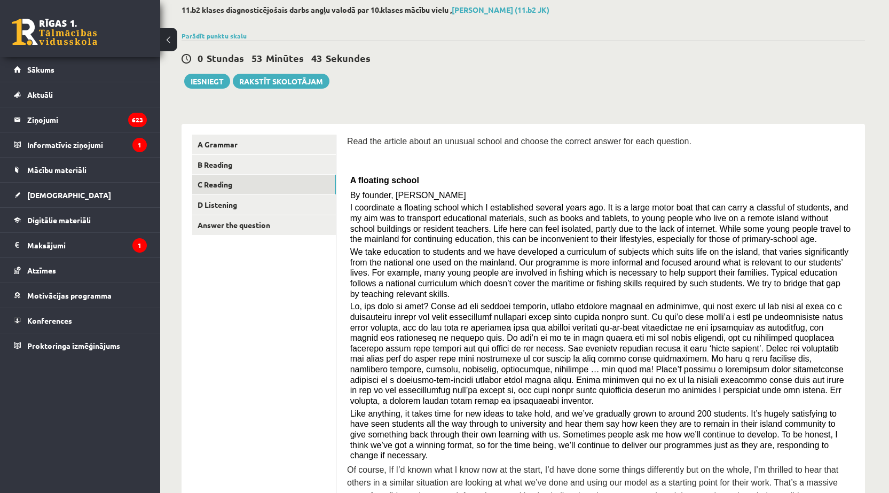
scroll to position [53, 0]
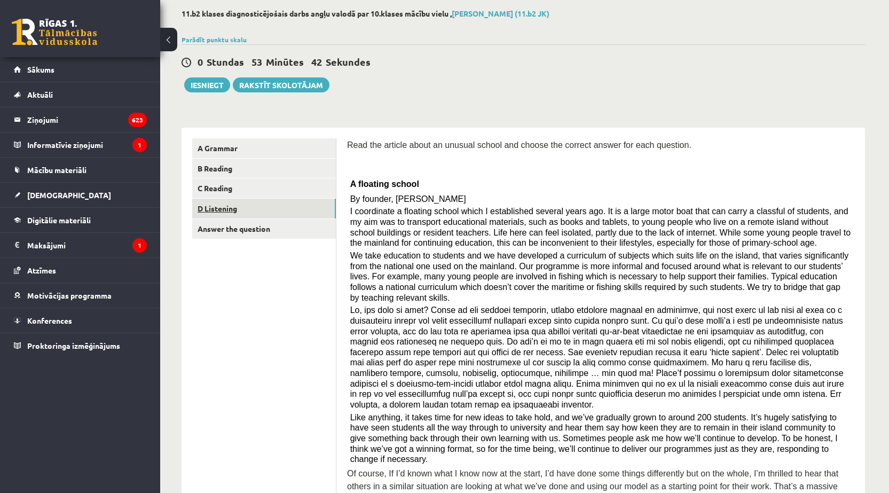
click at [267, 209] on link "D Listening" at bounding box center [264, 209] width 144 height 20
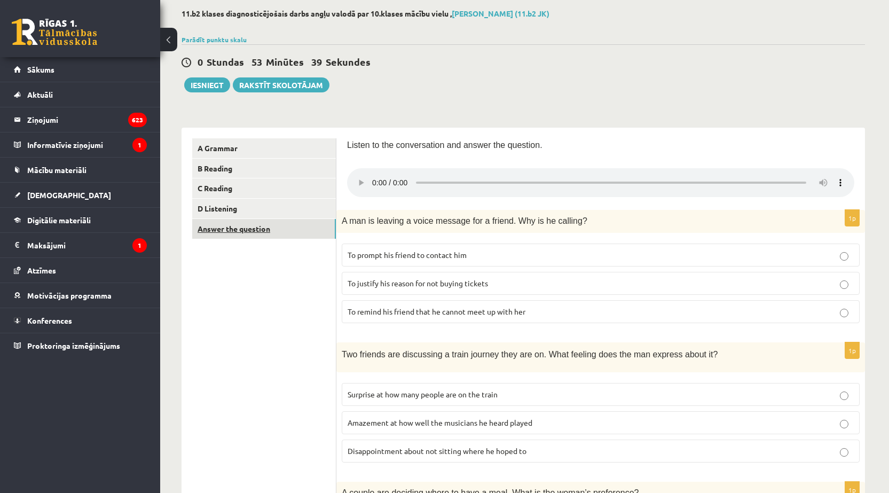
click at [287, 232] on link "Answer the question" at bounding box center [264, 229] width 144 height 20
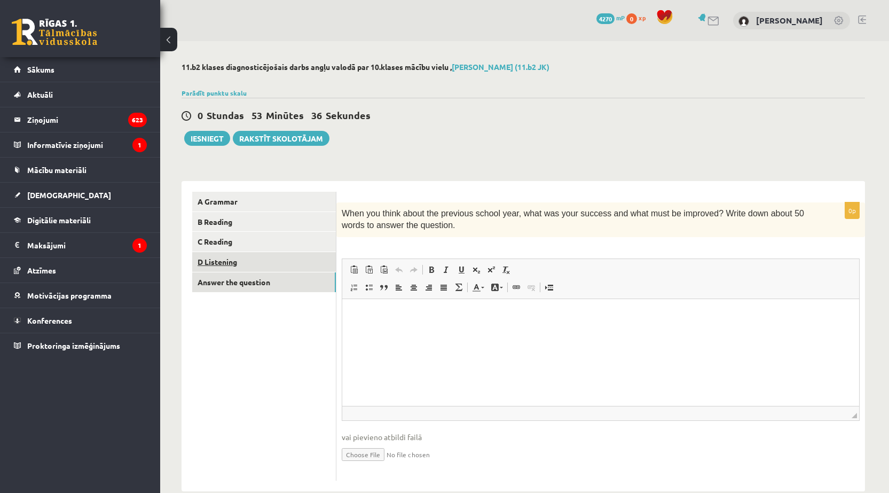
scroll to position [0, 0]
click at [236, 260] on link "D Listening" at bounding box center [264, 262] width 144 height 20
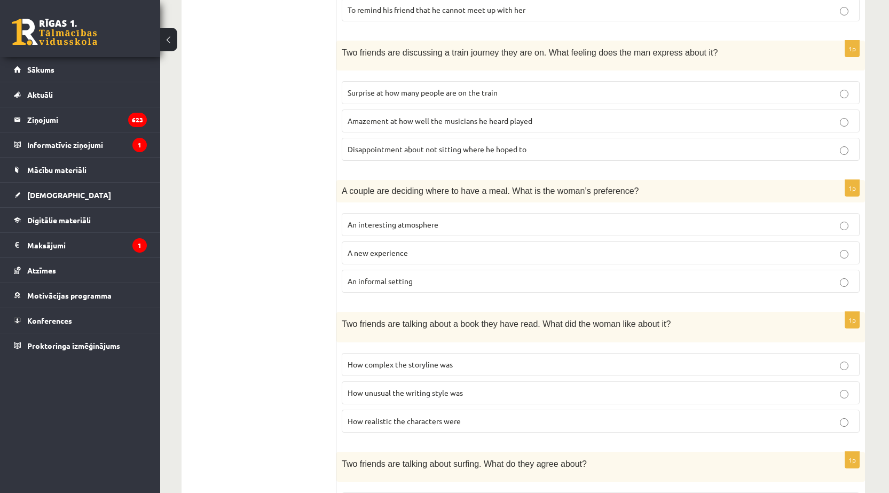
scroll to position [374, 0]
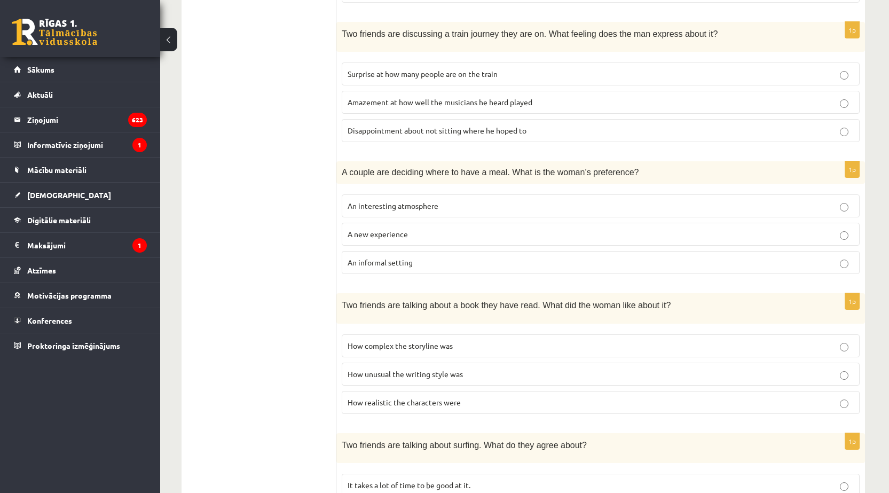
click at [435, 268] on p "An informal setting" at bounding box center [601, 262] width 506 height 11
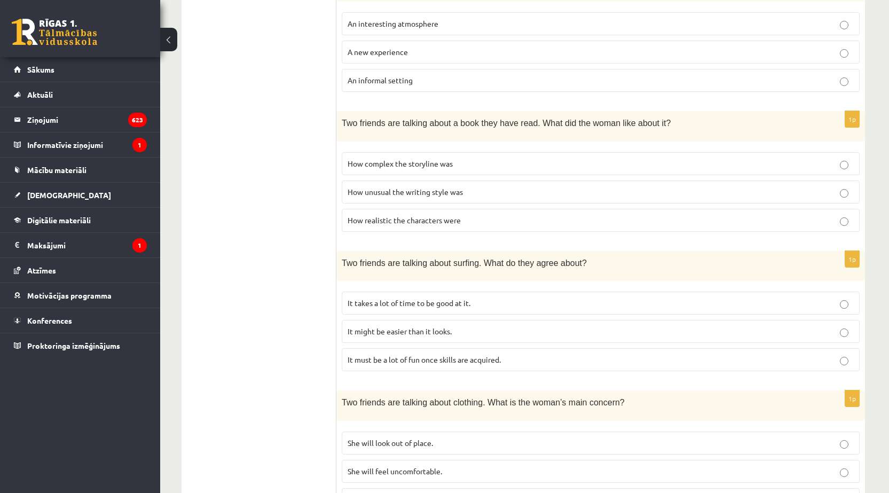
scroll to position [560, 0]
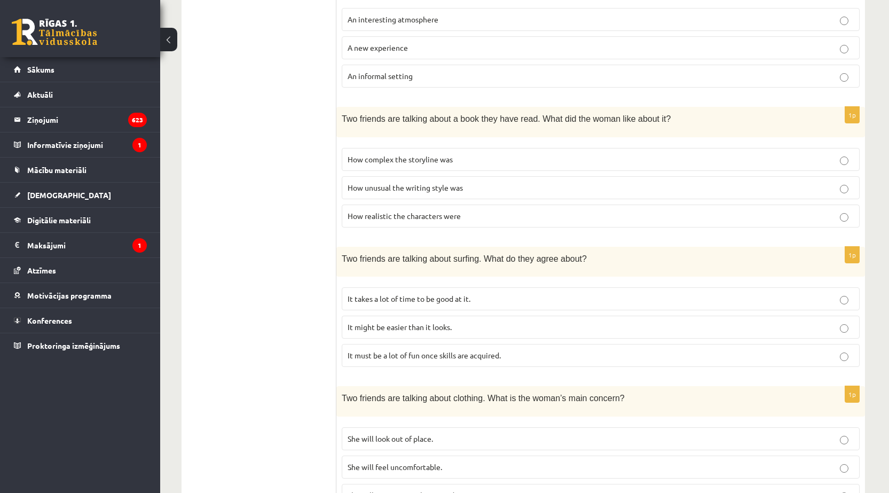
click at [428, 325] on span "It might be easier than it looks." at bounding box center [400, 327] width 104 height 10
click at [494, 300] on p "It takes a lot of time to be good at it." at bounding box center [601, 298] width 506 height 11
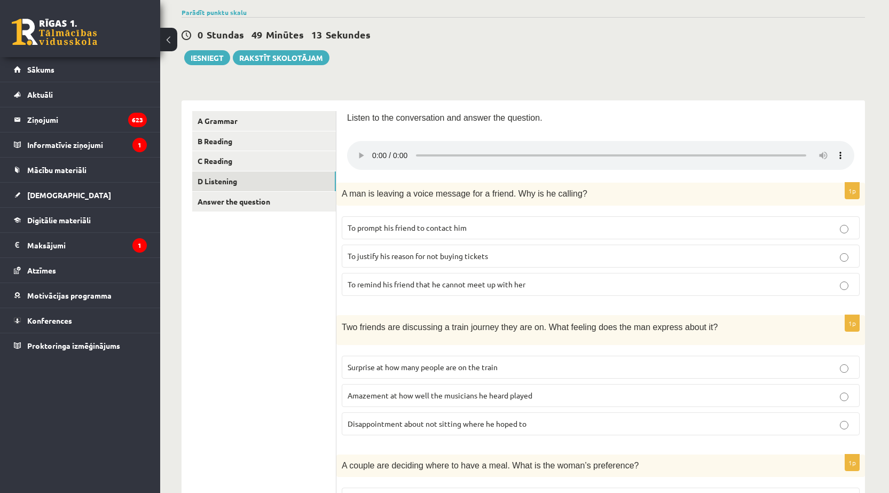
scroll to position [80, 0]
click at [460, 225] on span "To prompt his friend to contact him" at bounding box center [407, 229] width 119 height 10
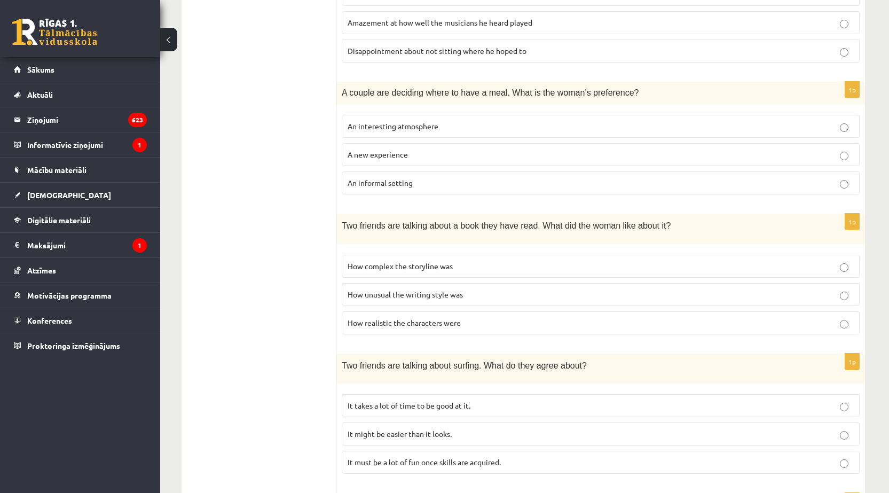
scroll to position [507, 0]
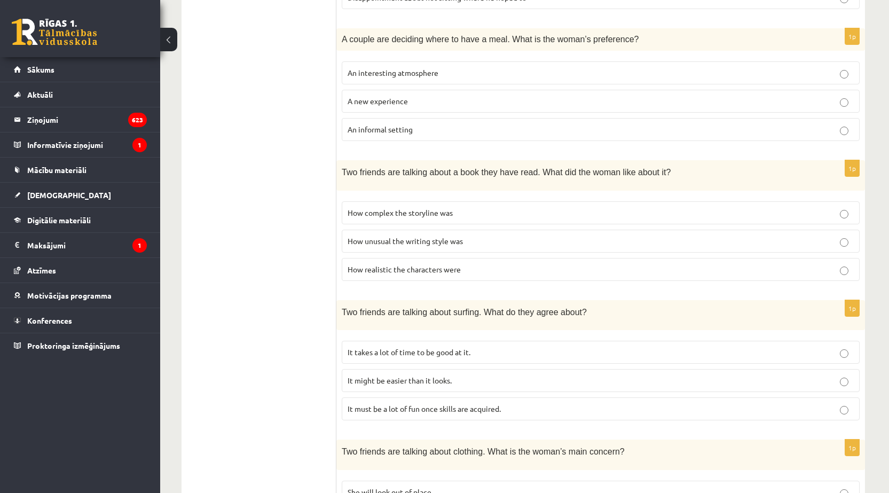
click at [454, 268] on span "How realistic the characters were" at bounding box center [404, 269] width 113 height 10
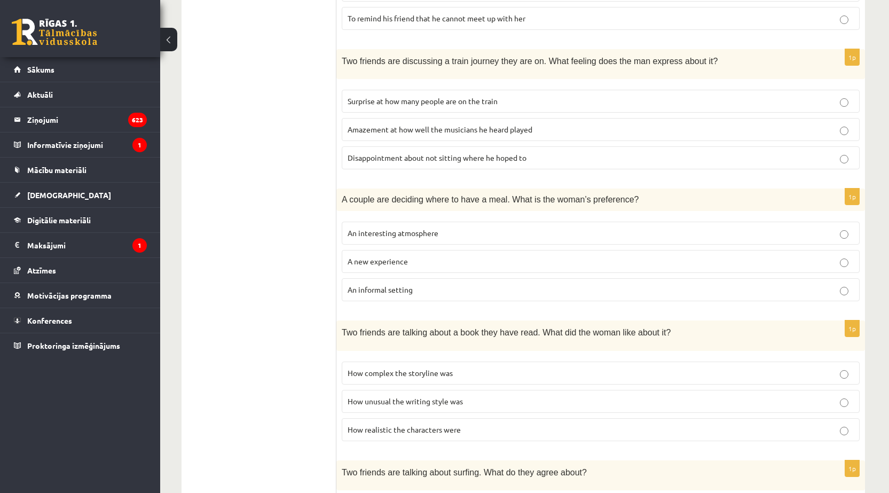
scroll to position [613, 0]
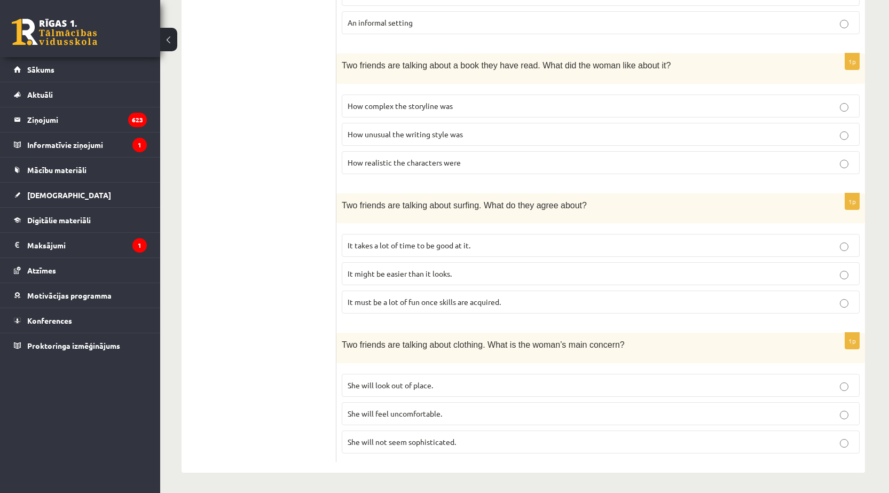
click at [402, 389] on p "She will look out of place." at bounding box center [601, 385] width 506 height 11
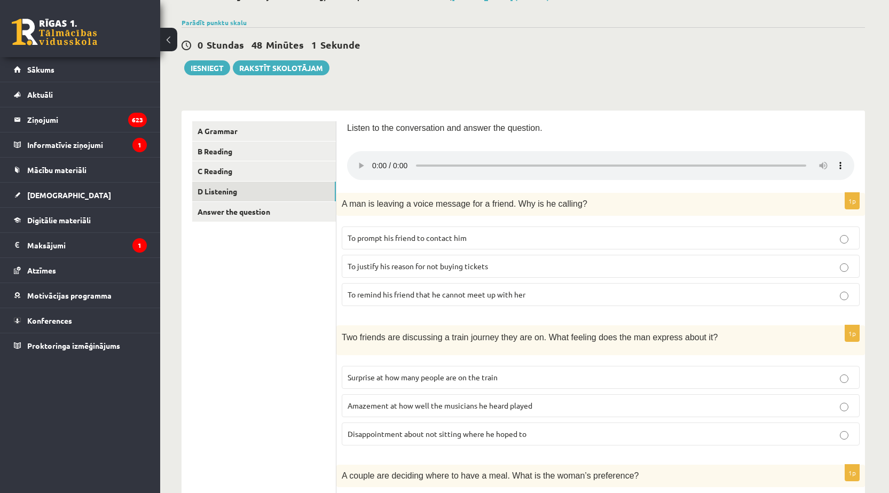
scroll to position [267, 0]
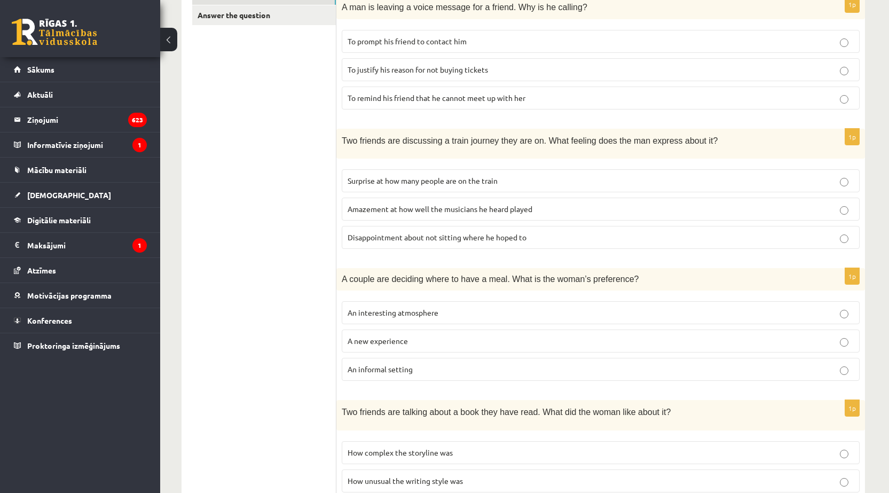
click at [495, 246] on label "Disappointment about not sitting where he hoped to" at bounding box center [601, 237] width 518 height 23
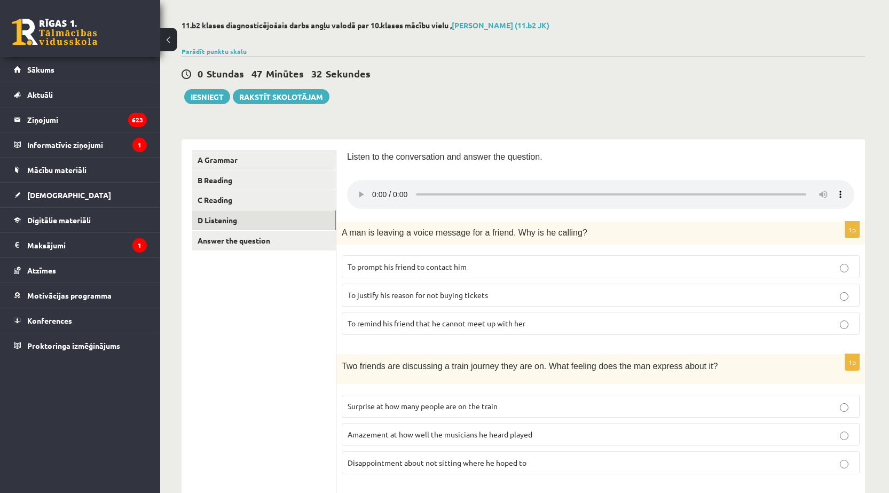
scroll to position [0, 0]
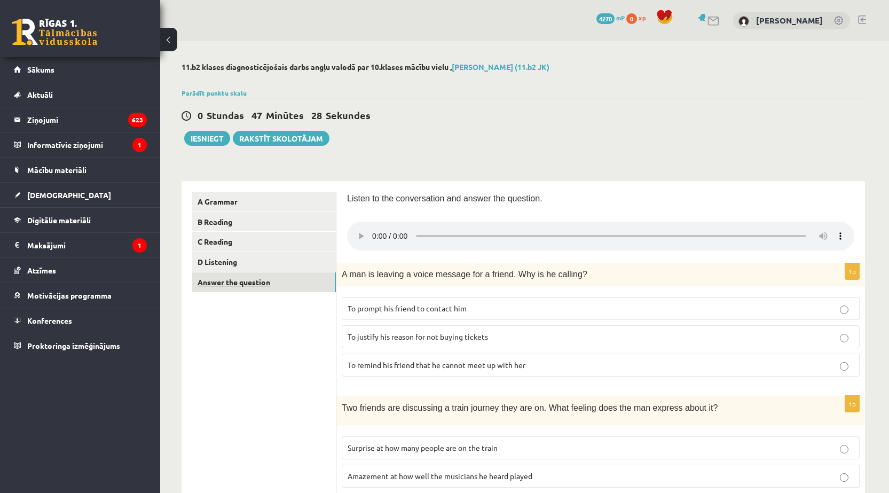
click at [269, 280] on link "Answer the question" at bounding box center [264, 282] width 144 height 20
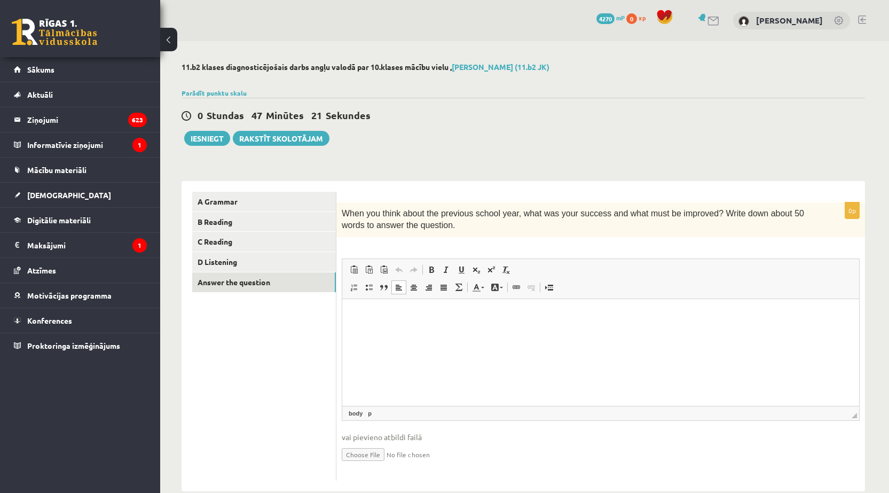
click at [414, 316] on p "Editor, wiswyg-editor-user-answer-47024806471260" at bounding box center [600, 314] width 495 height 11
click at [210, 141] on button "Iesniegt" at bounding box center [207, 138] width 46 height 15
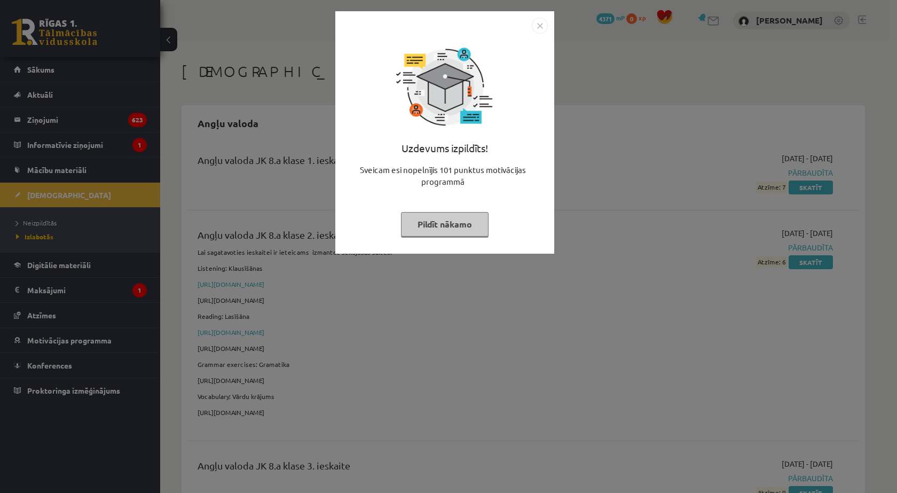
click at [448, 241] on div "Uzdevums izpildīts! Sveicam esi nopelnījis 101 punktus motivācijas programmā Pi…" at bounding box center [445, 141] width 206 height 214
click at [450, 241] on div "Uzdevums izpildīts! Sveicam esi nopelnījis 101 punktus motivācijas programmā Pi…" at bounding box center [445, 141] width 206 height 214
drag, startPoint x: 439, startPoint y: 233, endPoint x: 392, endPoint y: 228, distance: 46.8
click at [436, 232] on button "Pildīt nākamo" at bounding box center [445, 224] width 88 height 25
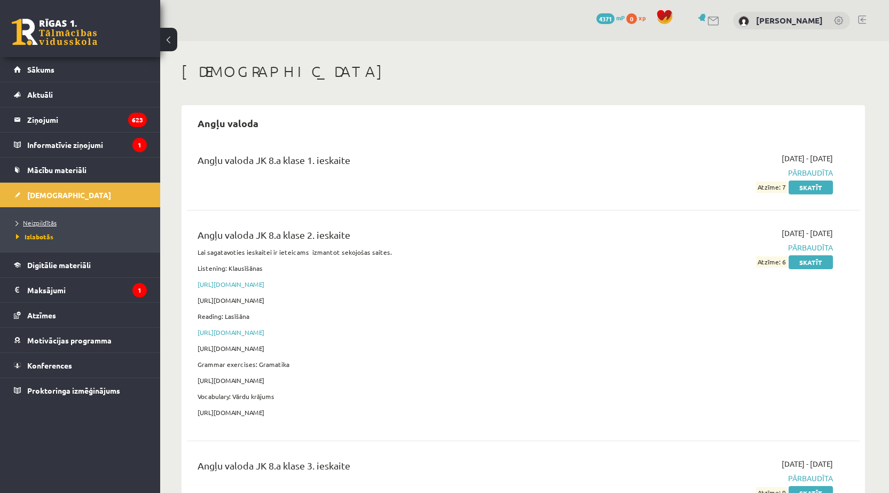
click at [50, 219] on span "Neizpildītās" at bounding box center [36, 222] width 41 height 9
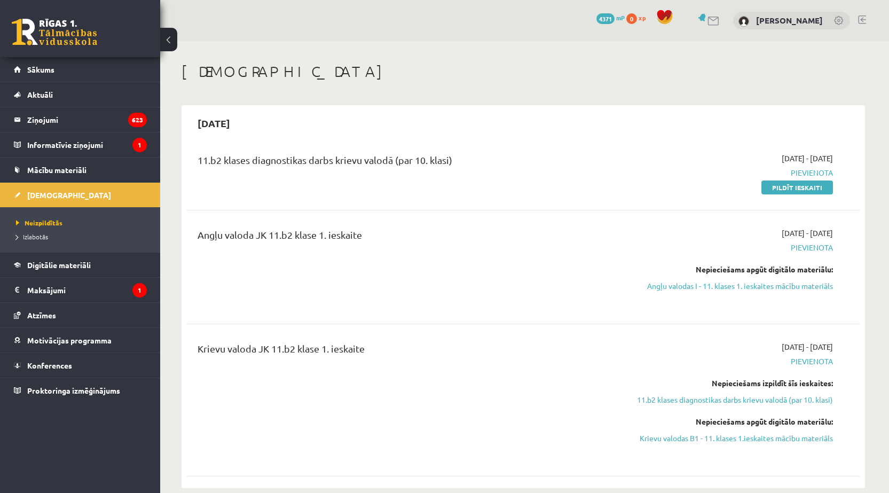
click at [522, 357] on div "Krievu valoda JK 11.b2 klase 1. ieskaite" at bounding box center [407, 351] width 418 height 20
